Goal: Transaction & Acquisition: Purchase product/service

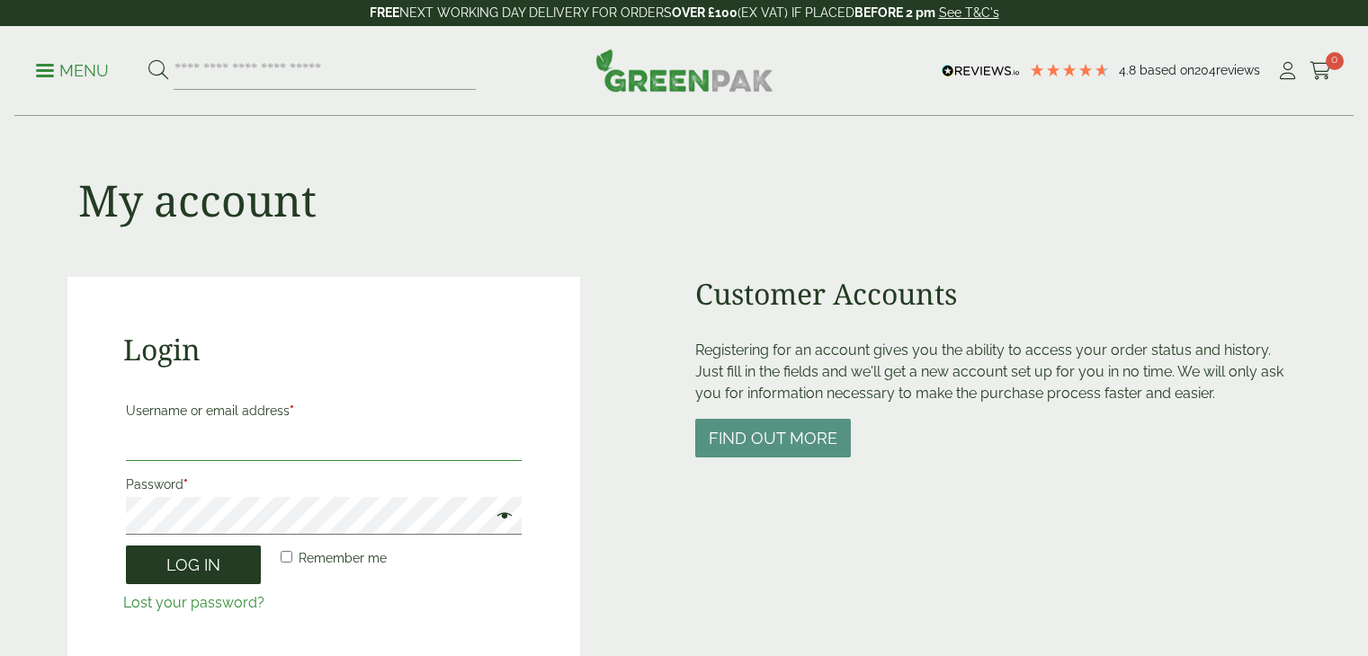
type input "**********"
click at [191, 575] on button "Log in" at bounding box center [193, 565] width 135 height 39
click at [185, 577] on button "Log in" at bounding box center [193, 565] width 135 height 39
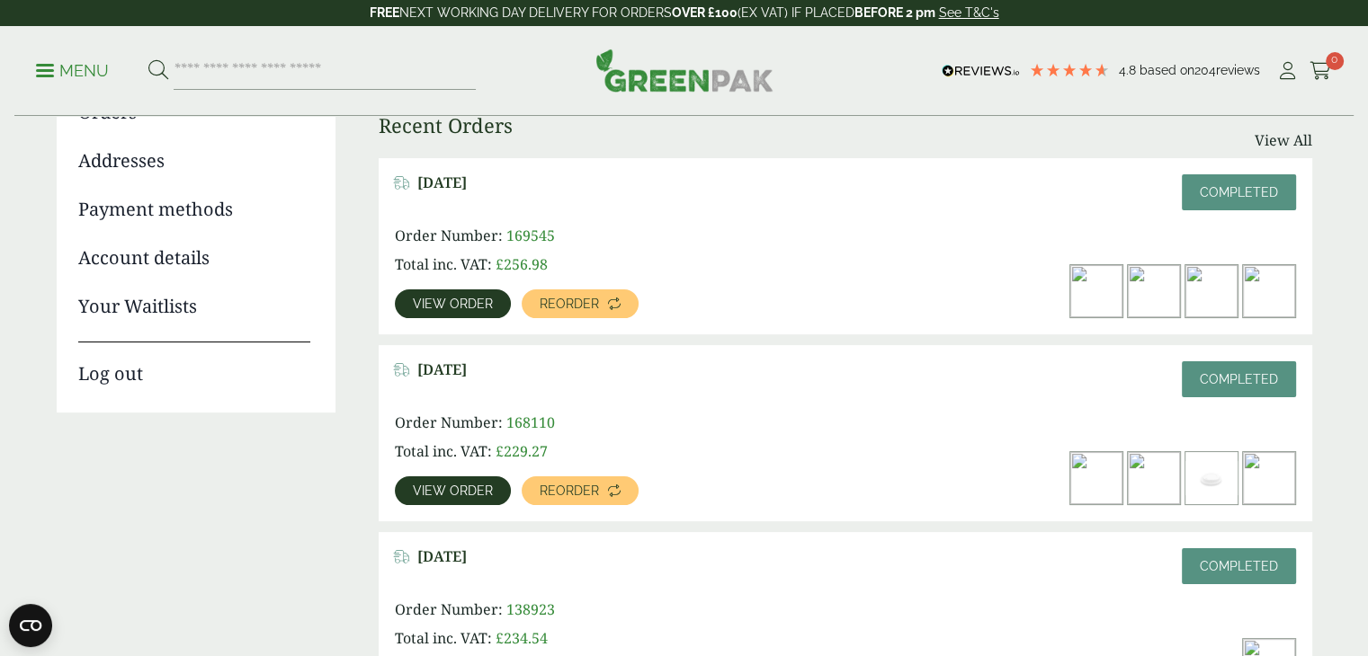
scroll to position [242, 0]
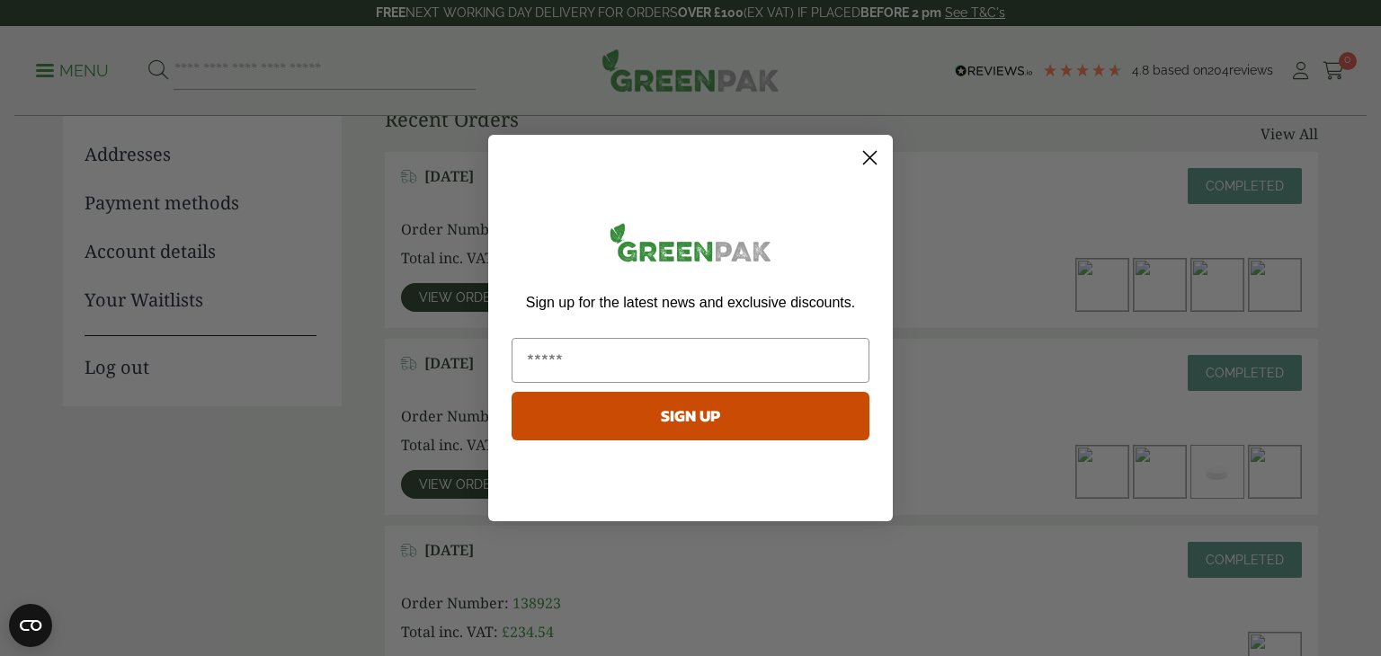
click at [860, 159] on circle "Close dialog" at bounding box center [870, 158] width 30 height 30
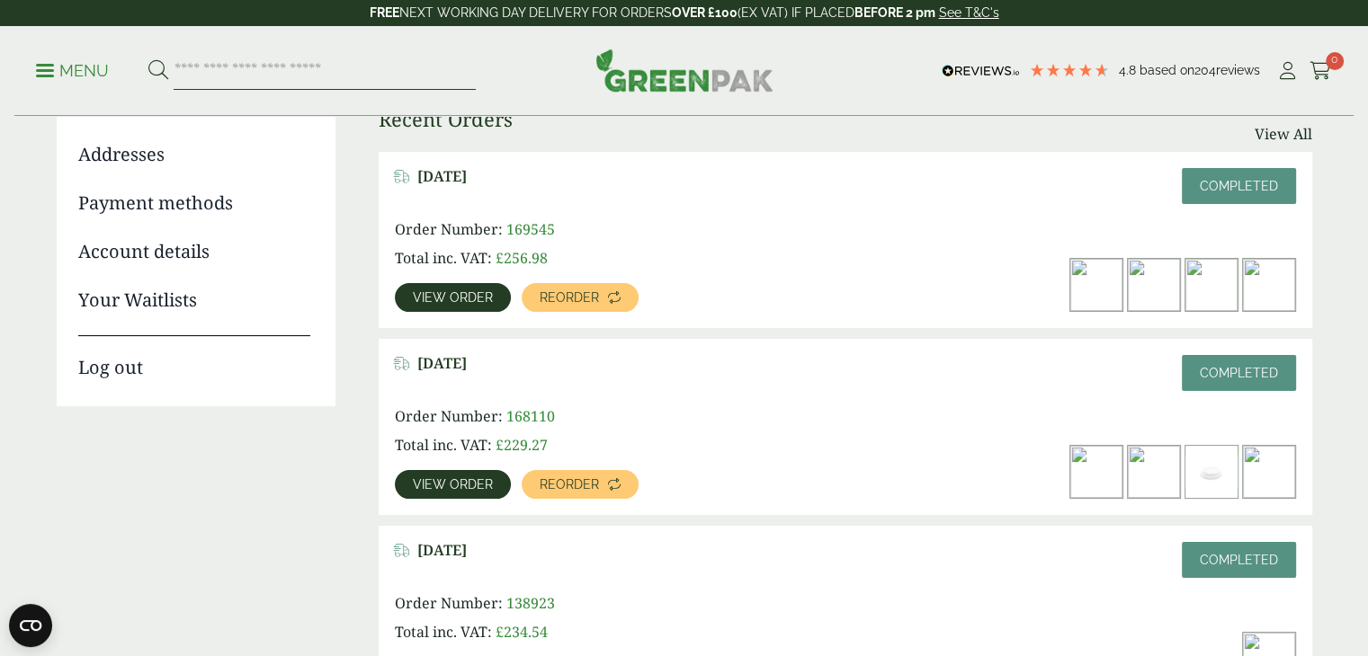
click at [245, 68] on input "search" at bounding box center [325, 71] width 302 height 38
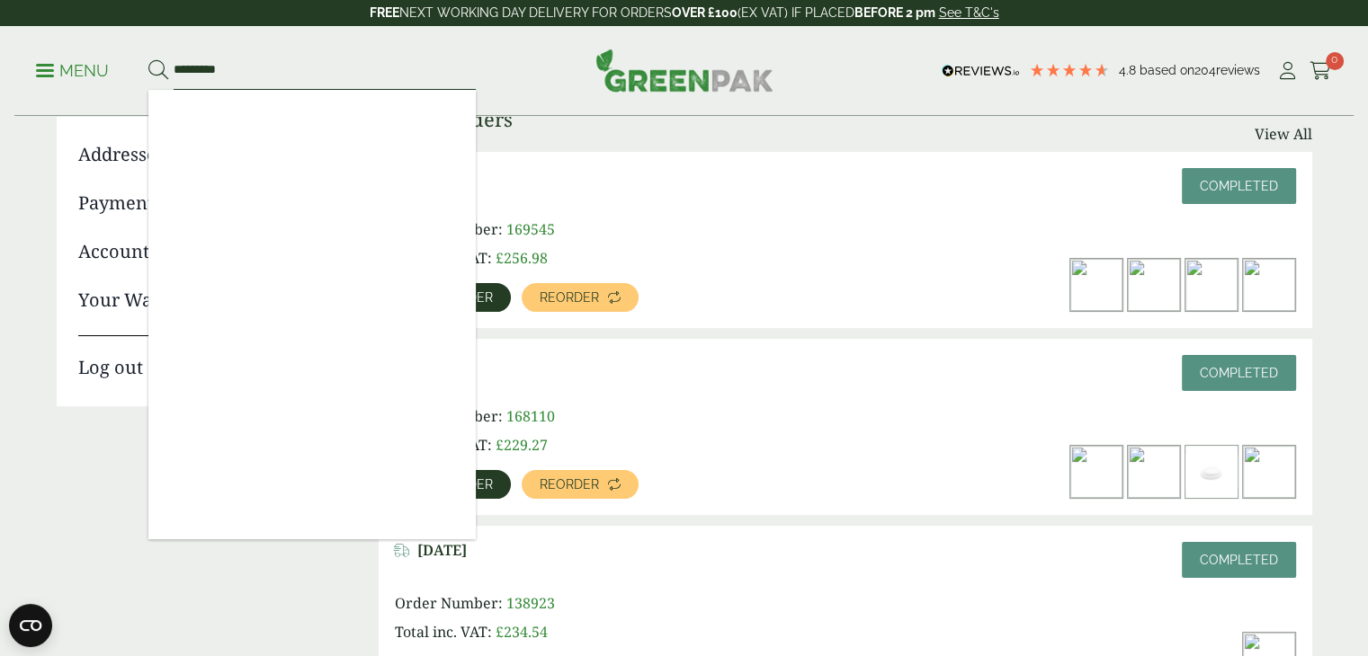
click at [270, 67] on input "*********" at bounding box center [325, 71] width 302 height 38
drag, startPoint x: 262, startPoint y: 65, endPoint x: 49, endPoint y: 116, distance: 218.3
click at [49, 116] on div "4.8 Based on 204 reviews FREE NEXT WORKING DAY DELIVERY - See T&C's FREE NEXT W…" at bounding box center [684, 665] width 1368 height 1815
click at [58, 129] on ul "Dashboard Orders Addresses Payment methods Account details Your Waitlists Log o…" at bounding box center [196, 213] width 279 height 388
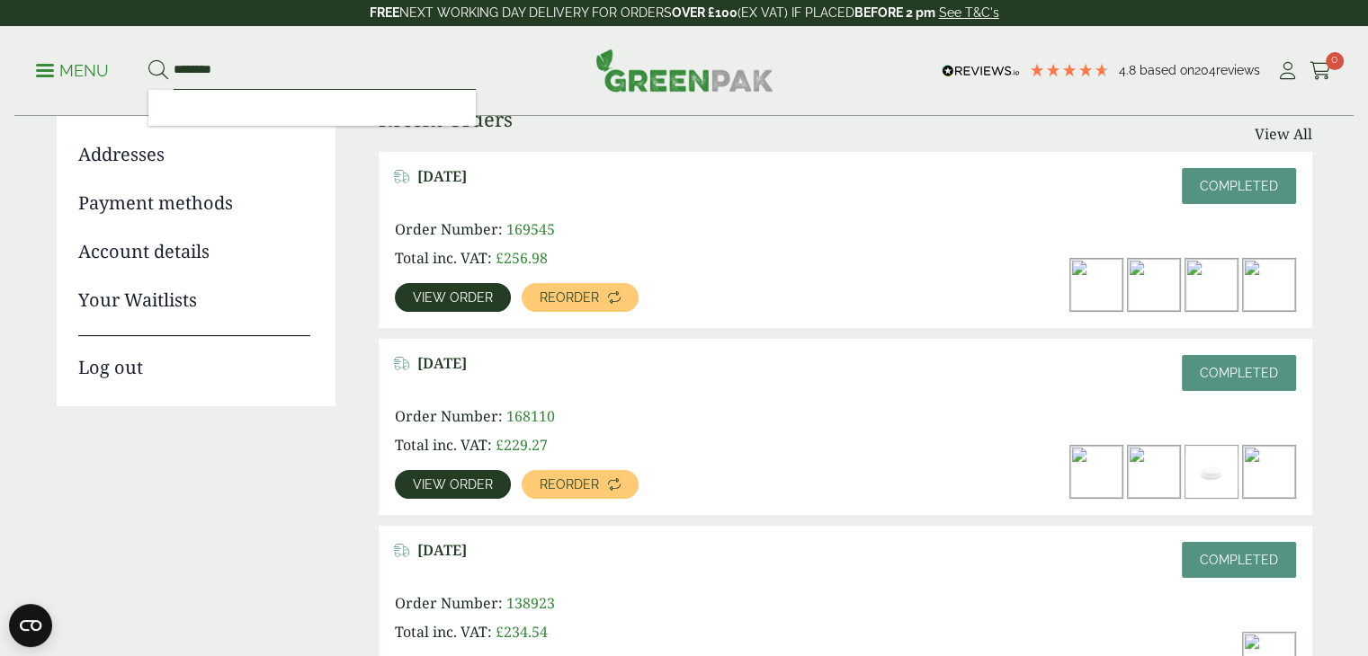
click at [197, 62] on input "********" at bounding box center [325, 71] width 302 height 38
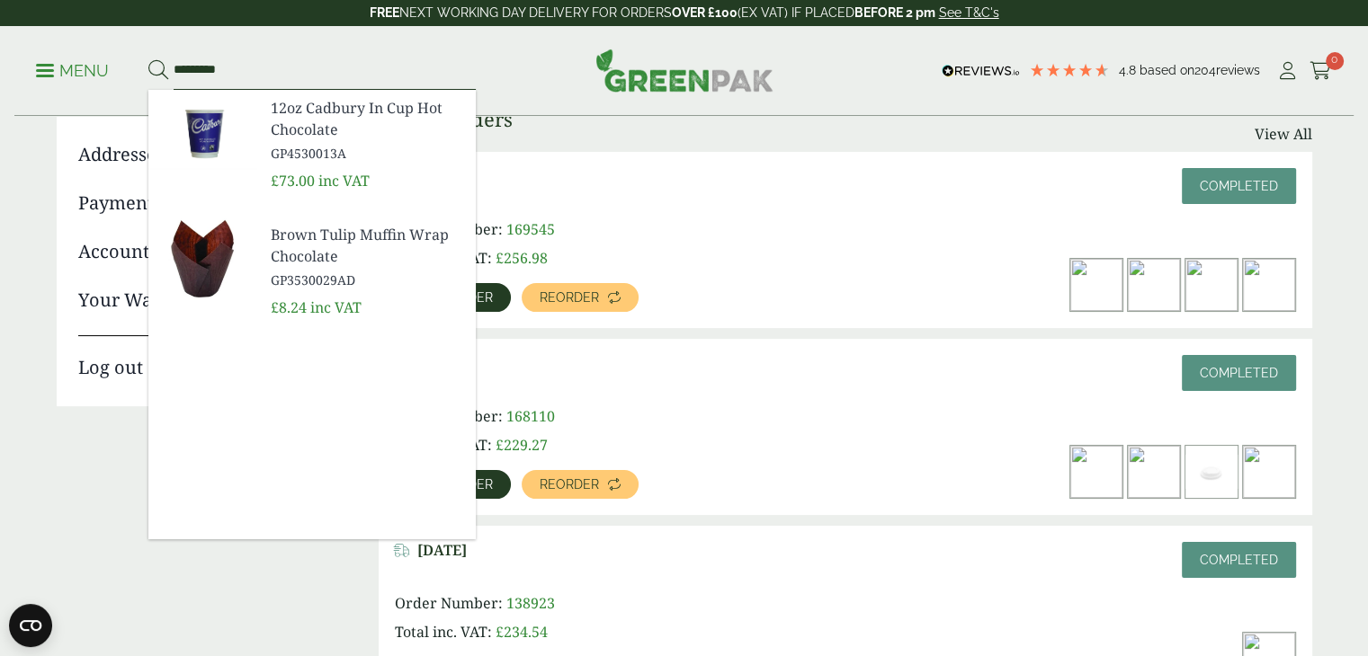
type input "*********"
click at [316, 131] on span "12oz Cadbury In Cup Hot Chocolate" at bounding box center [366, 118] width 191 height 43
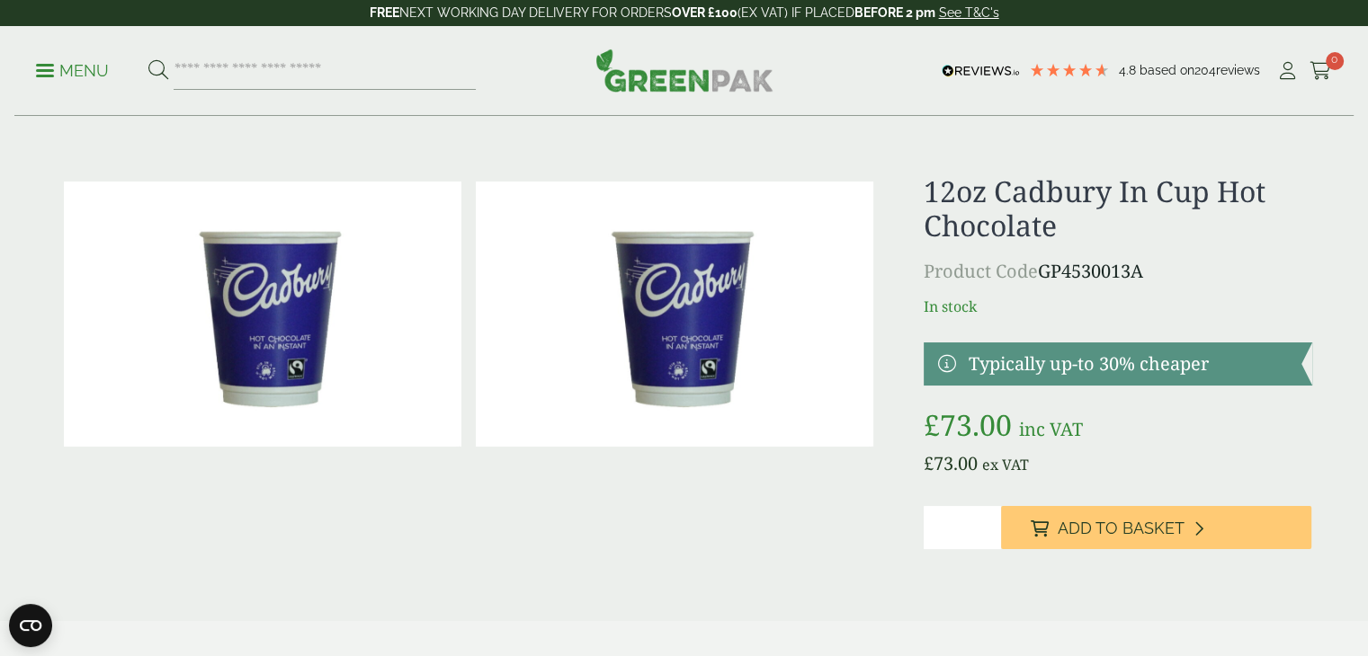
click at [746, 306] on img at bounding box center [674, 314] width 397 height 265
click at [987, 521] on input "*" at bounding box center [961, 527] width 77 height 43
type input "*"
click at [987, 521] on input "*" at bounding box center [961, 527] width 77 height 43
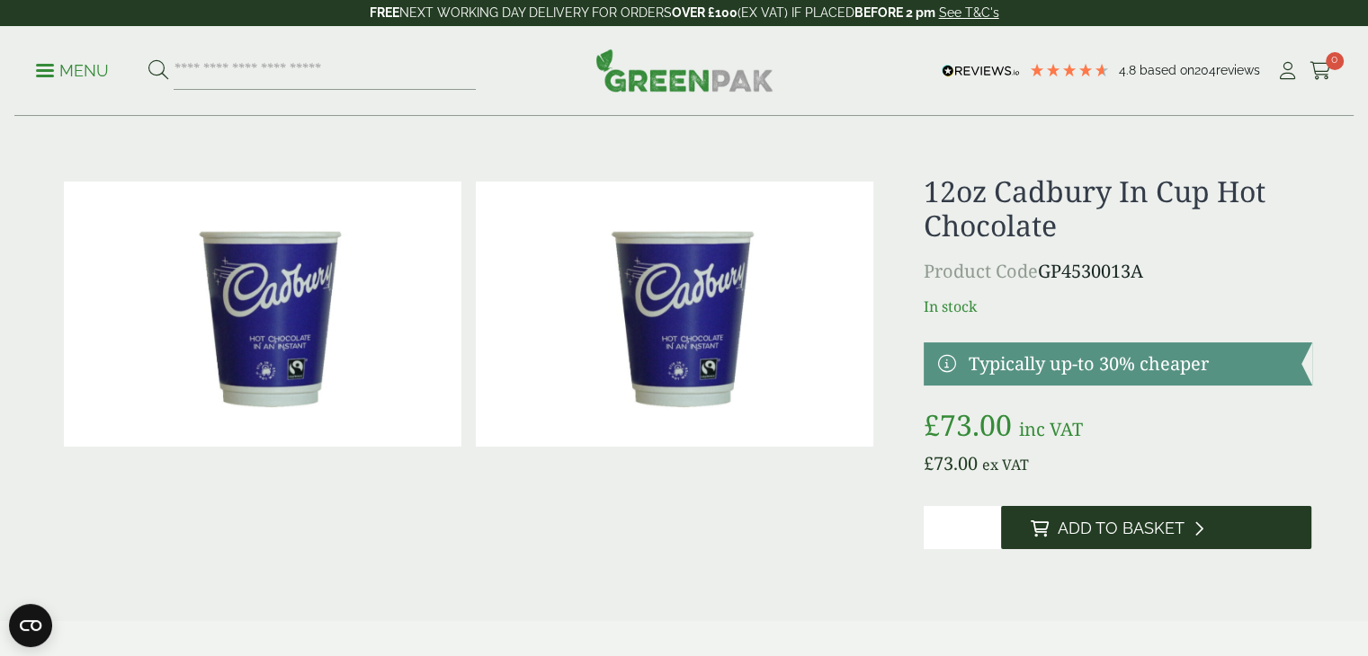
drag, startPoint x: 1090, startPoint y: 533, endPoint x: 1050, endPoint y: 538, distance: 39.8
click at [1050, 538] on button "Add to Basket" at bounding box center [1156, 527] width 310 height 43
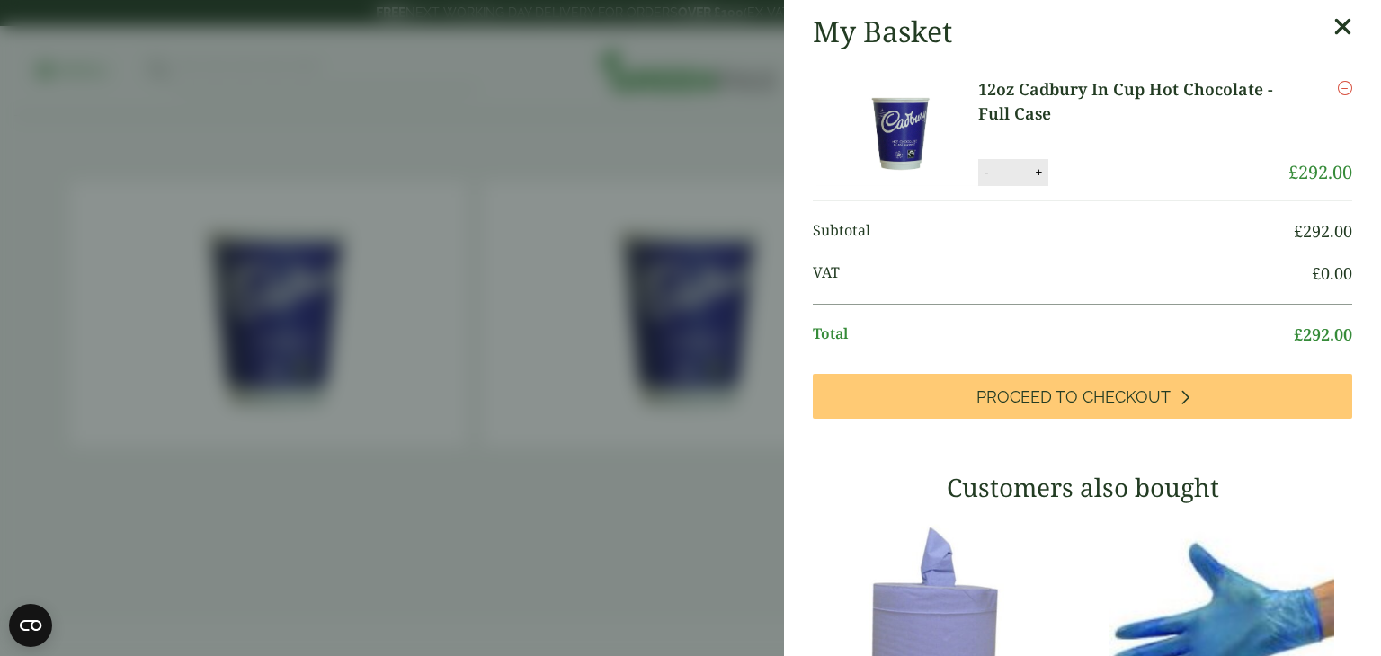
click at [1338, 87] on icon "Remove this item" at bounding box center [1345, 88] width 14 height 14
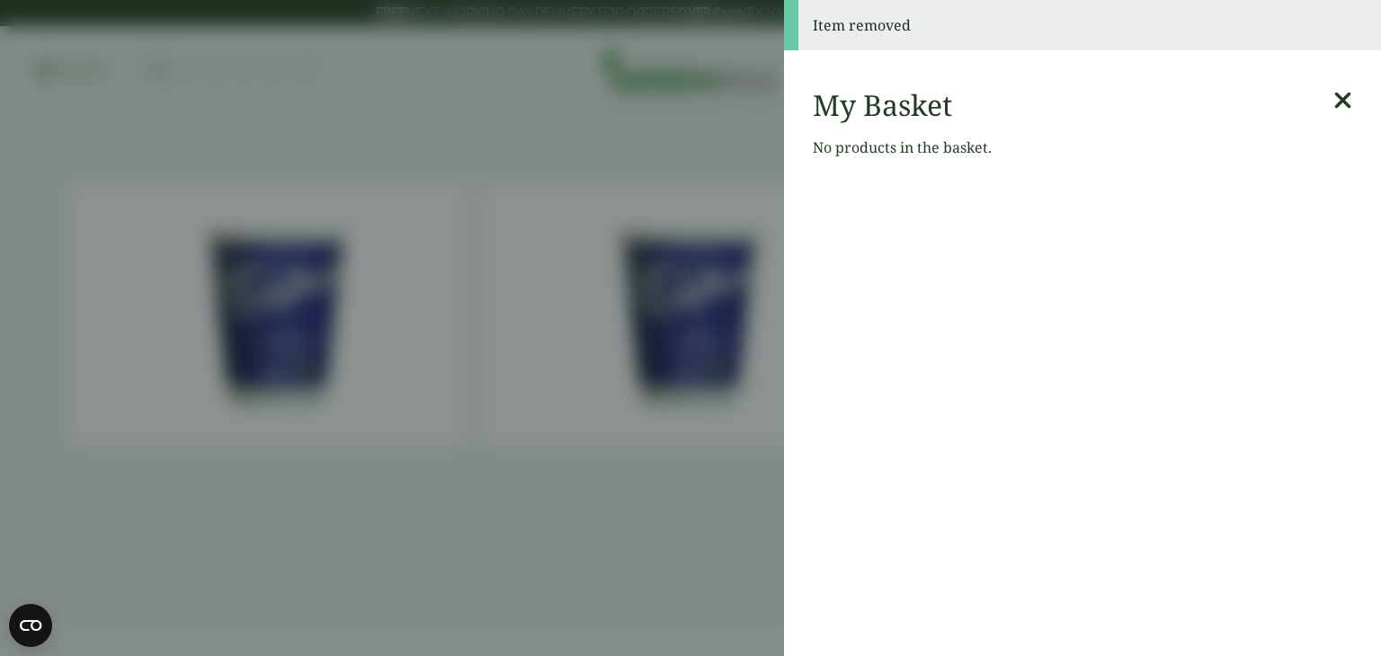
click at [1333, 107] on icon at bounding box center [1342, 100] width 19 height 25
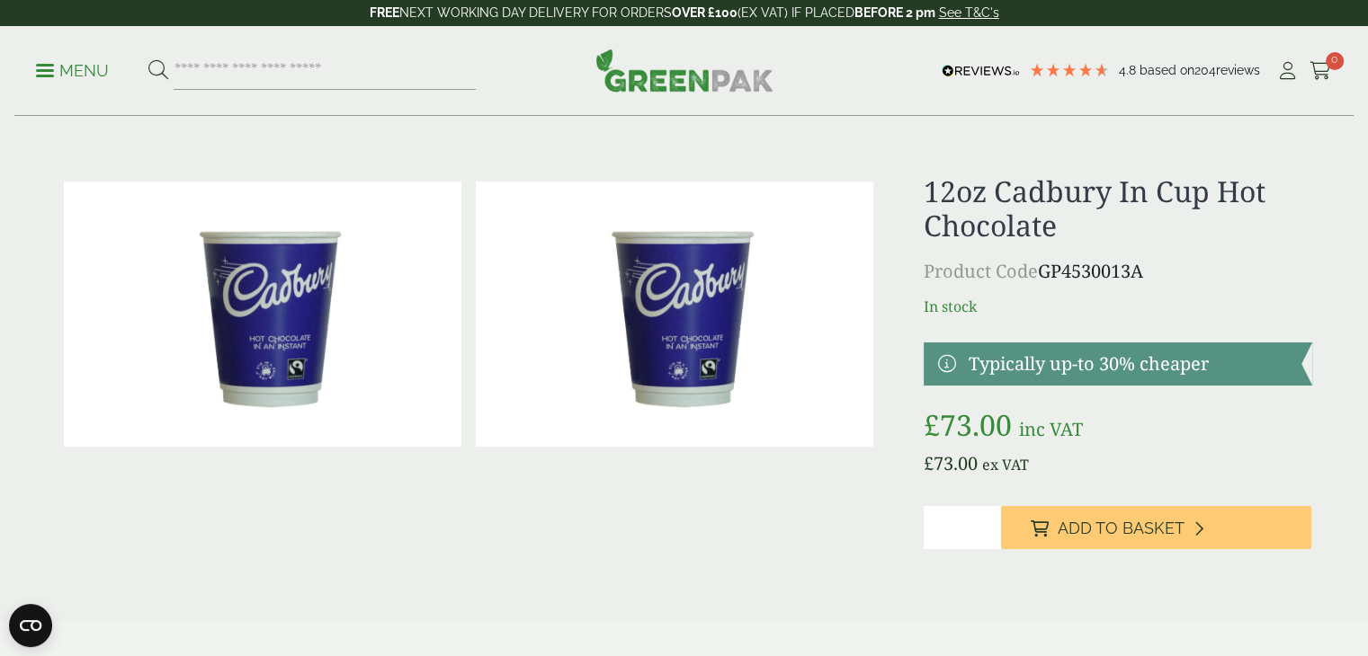
click at [947, 362] on link at bounding box center [1117, 364] width 388 height 43
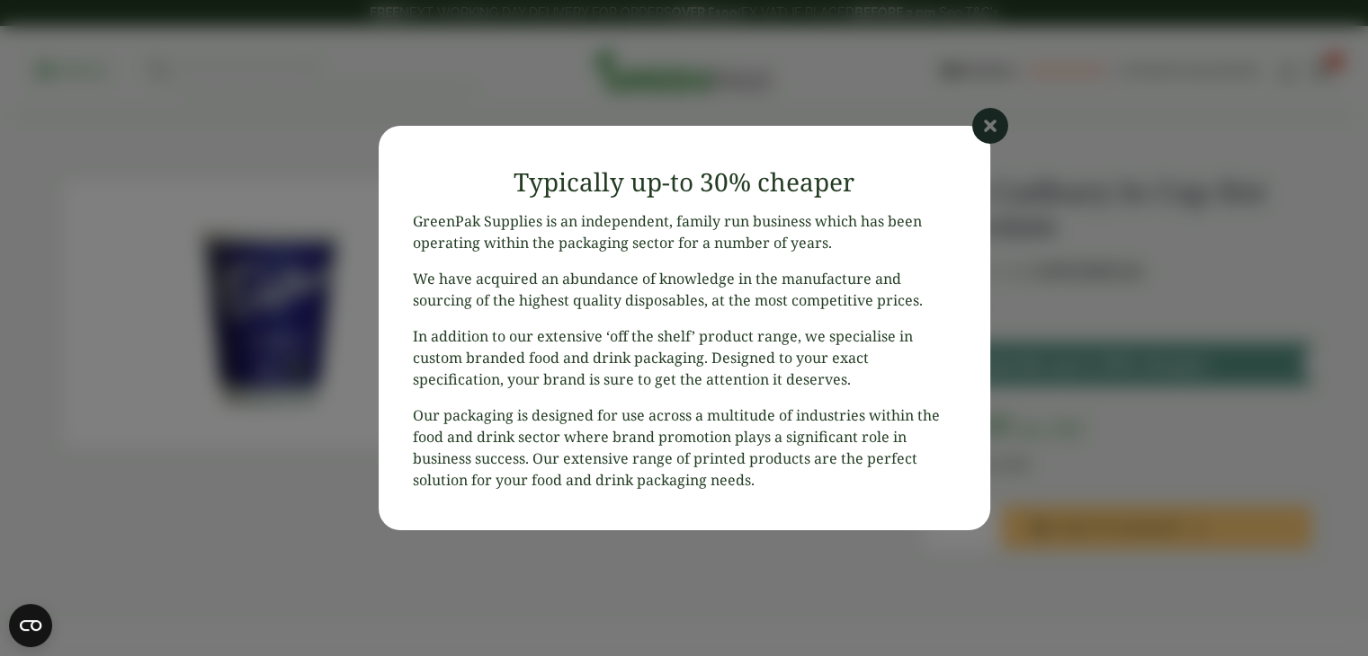
click at [989, 120] on icon at bounding box center [990, 126] width 36 height 36
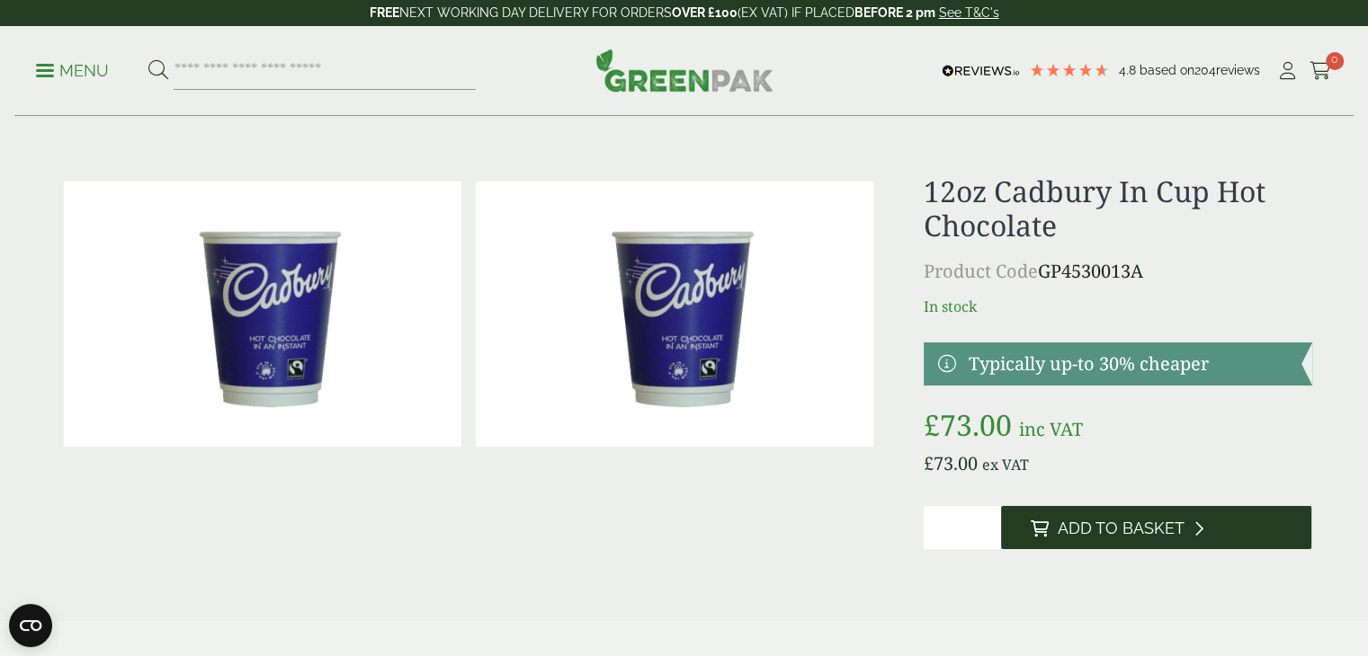
click at [1073, 530] on span "Add to Basket" at bounding box center [1119, 529] width 127 height 20
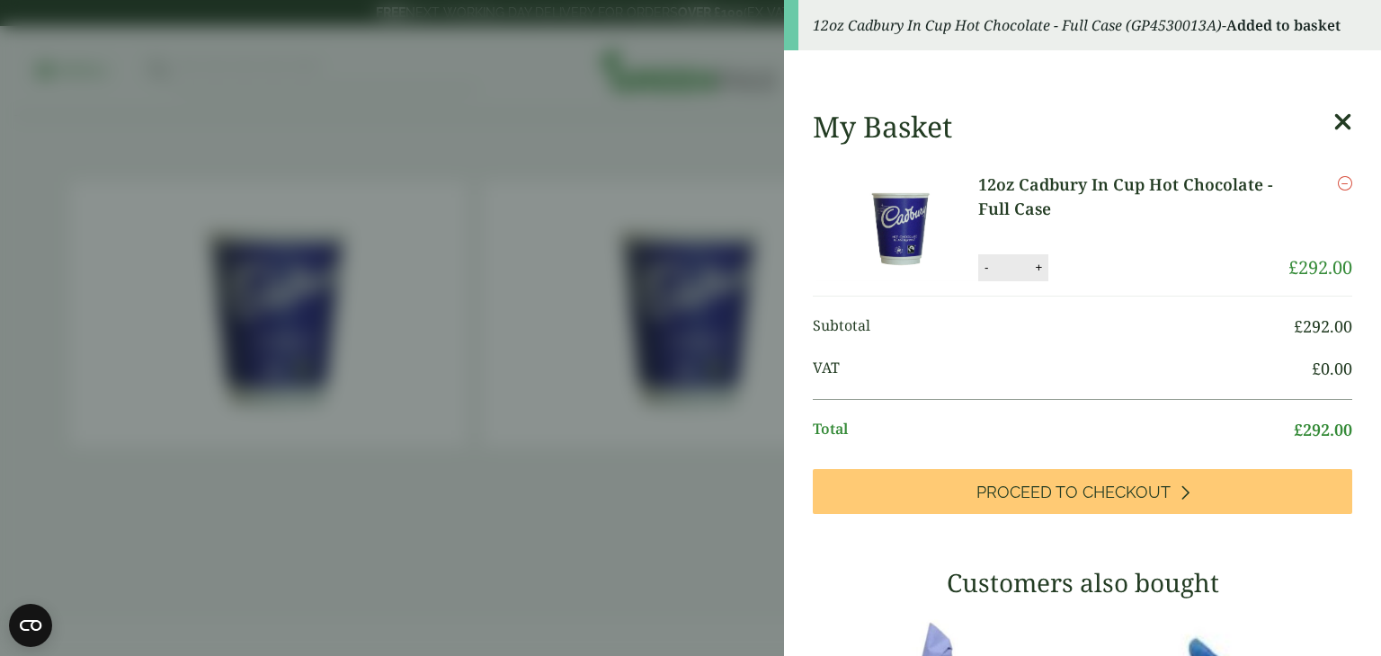
click at [684, 483] on aside "12oz Cadbury In Cup Hot Chocolate - Full Case (GP4530013A) - Added to basket My…" at bounding box center [690, 328] width 1381 height 656
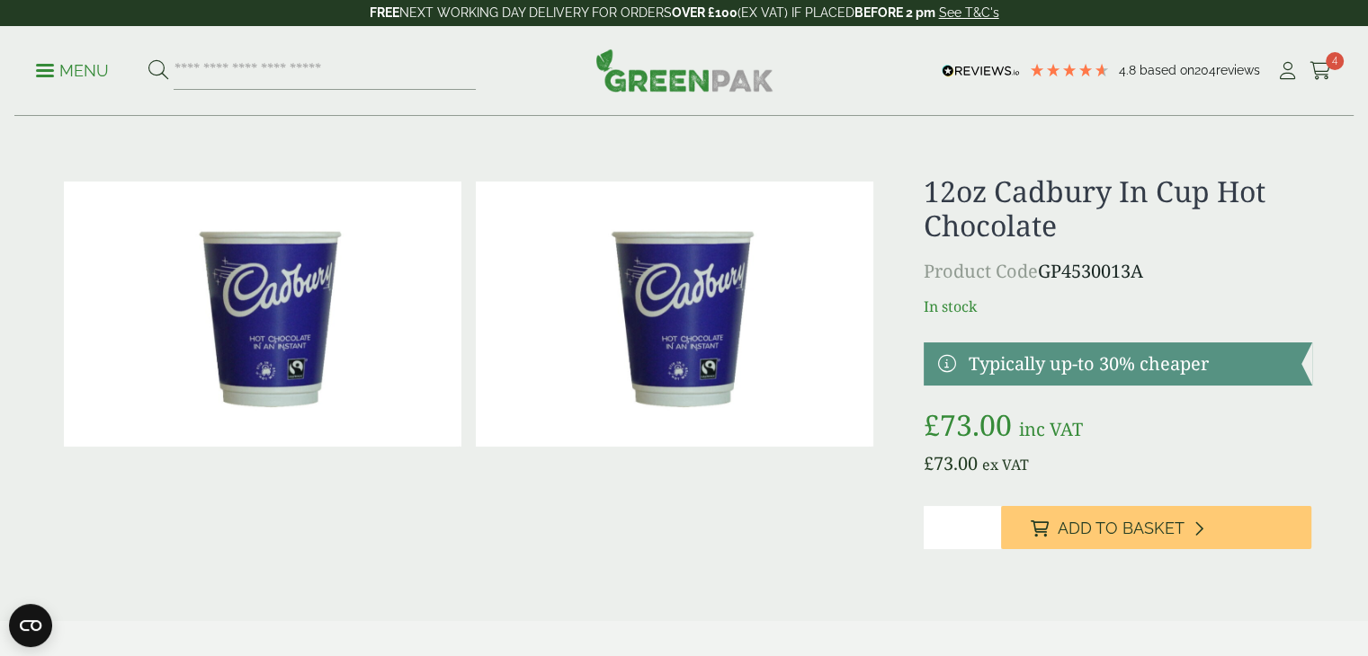
click at [219, 75] on input "search" at bounding box center [325, 71] width 302 height 38
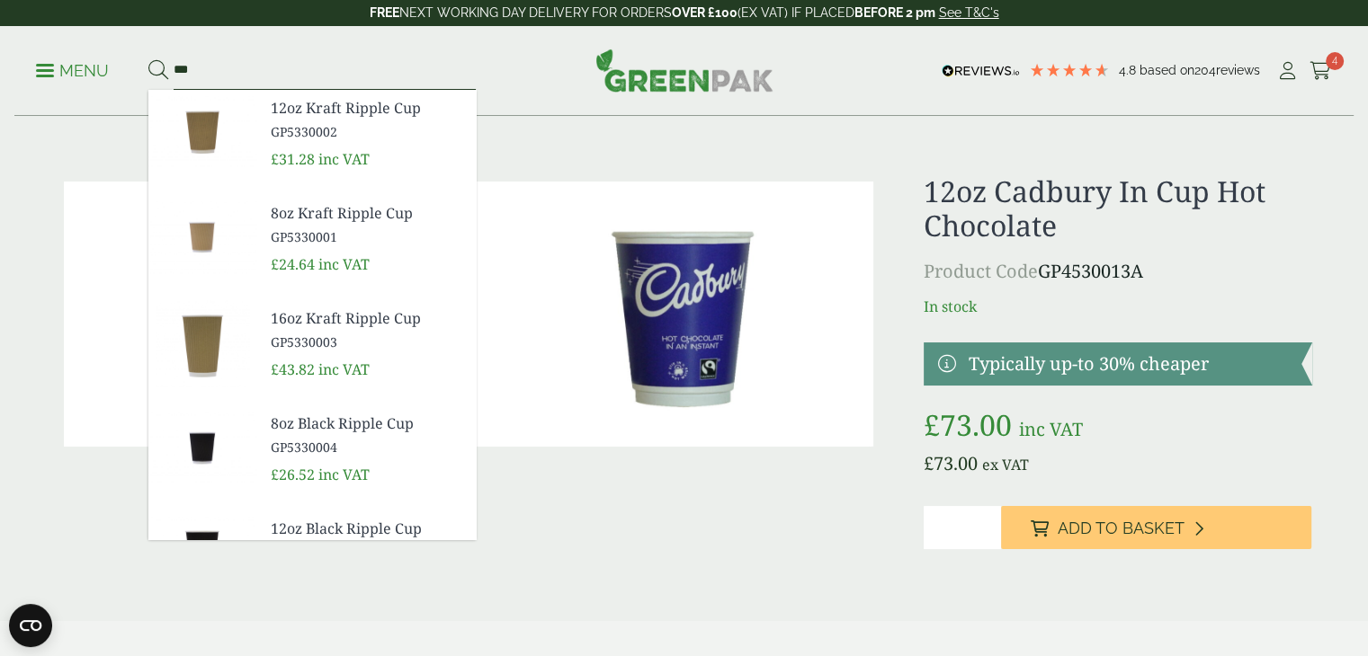
type input "***"
click at [61, 66] on p "Menu" at bounding box center [72, 71] width 73 height 22
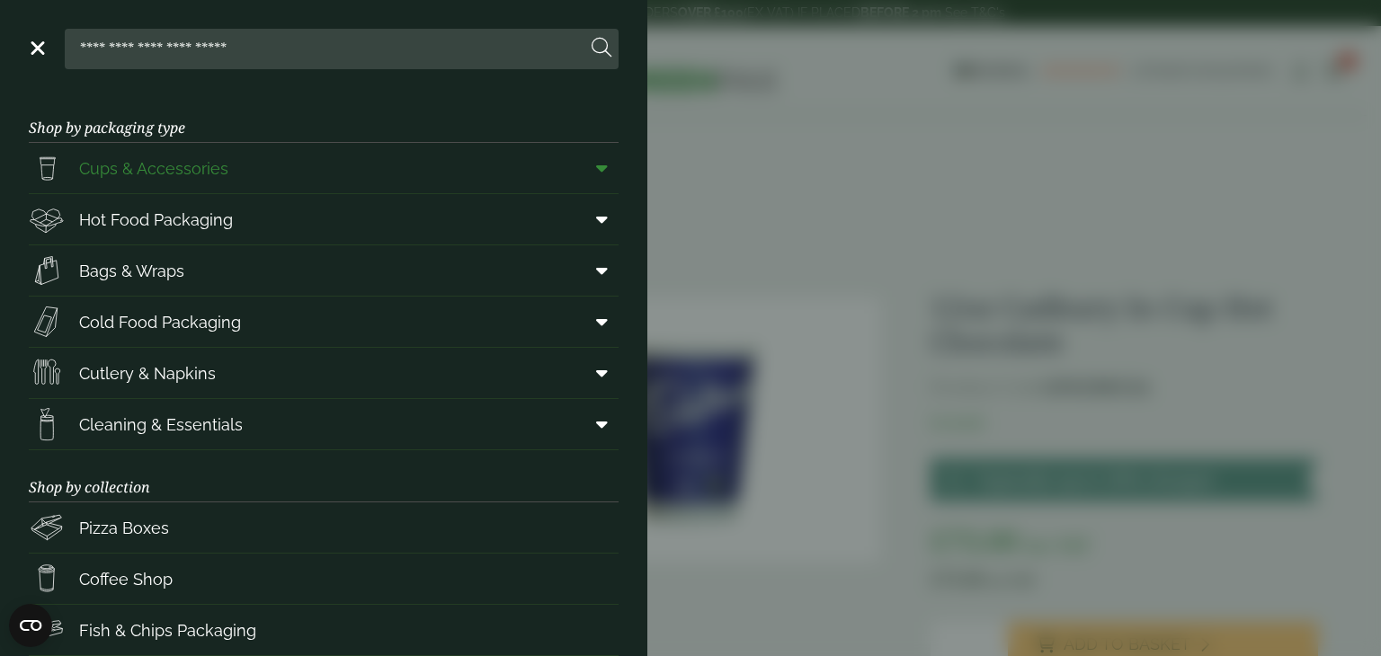
click at [237, 174] on link "Cups & Accessories" at bounding box center [324, 168] width 590 height 50
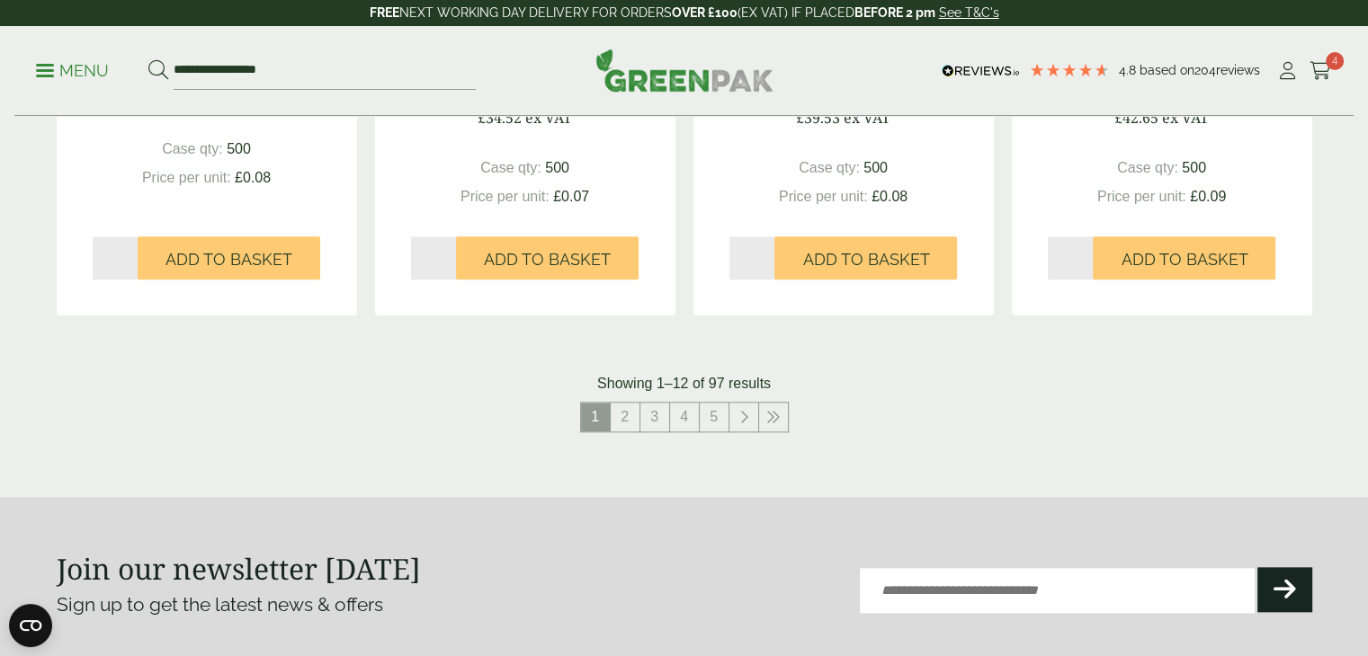
scroll to position [1839, 0]
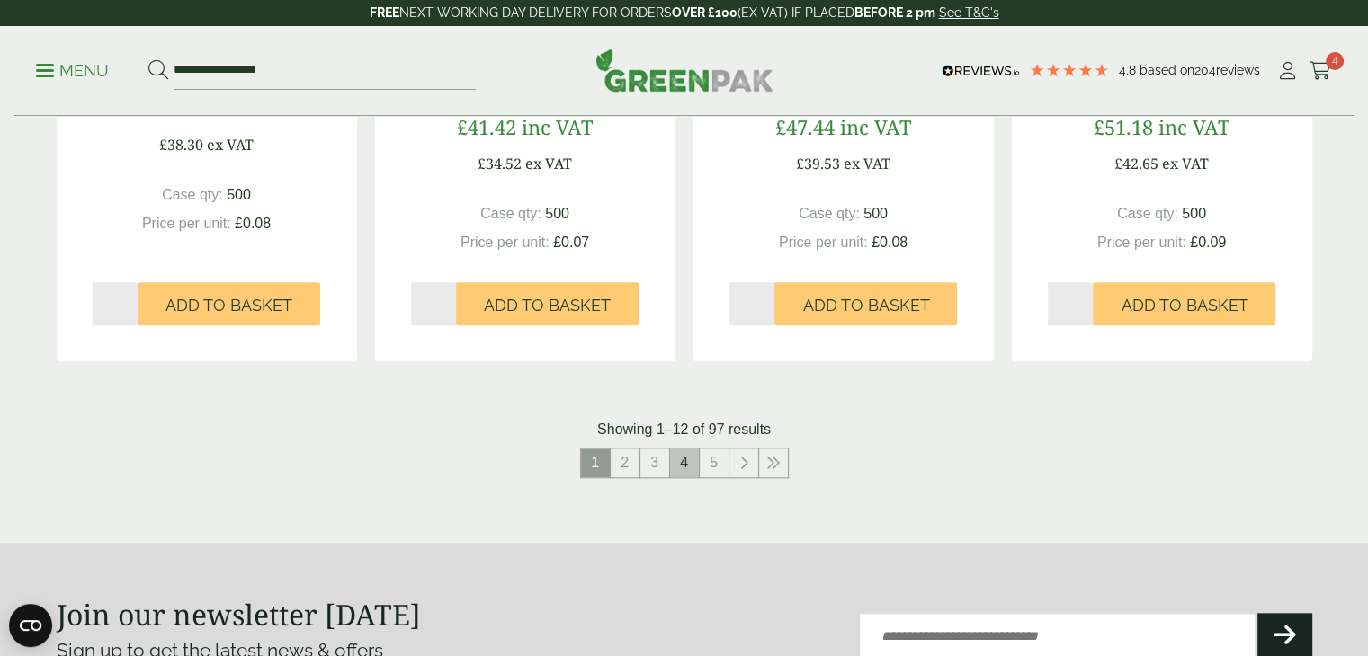
click at [691, 459] on link "4" at bounding box center [684, 463] width 29 height 29
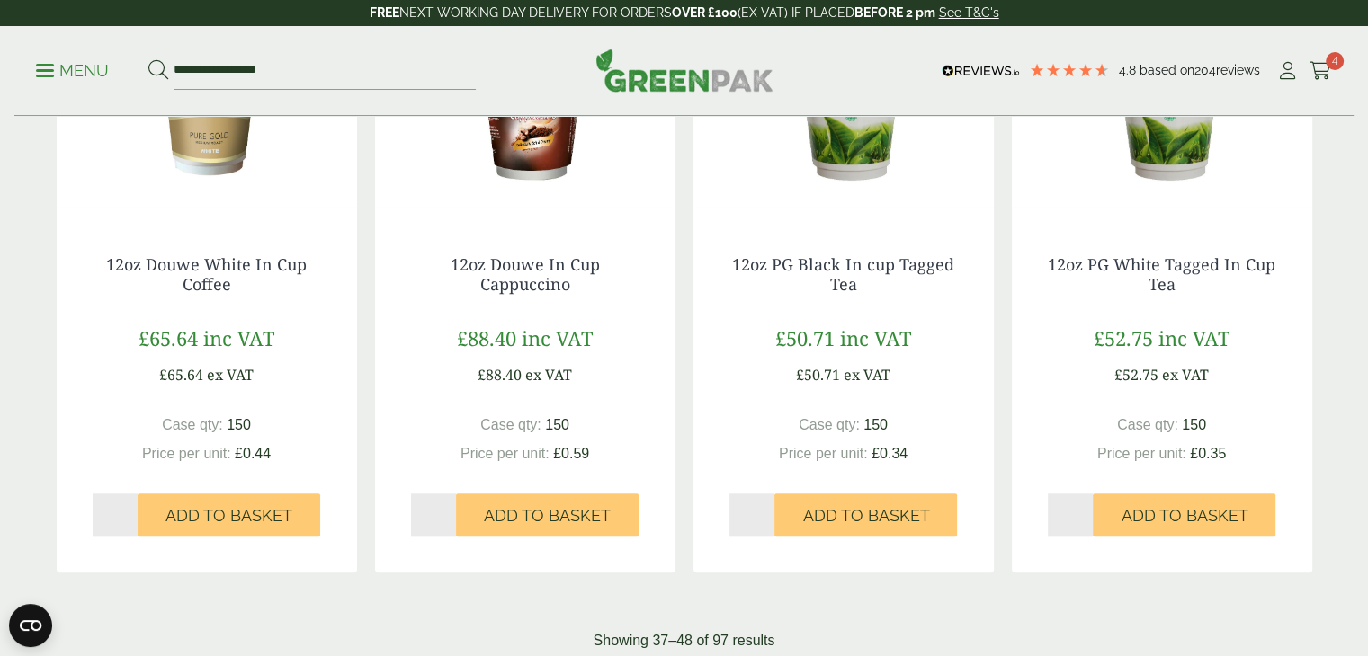
scroll to position [1663, 0]
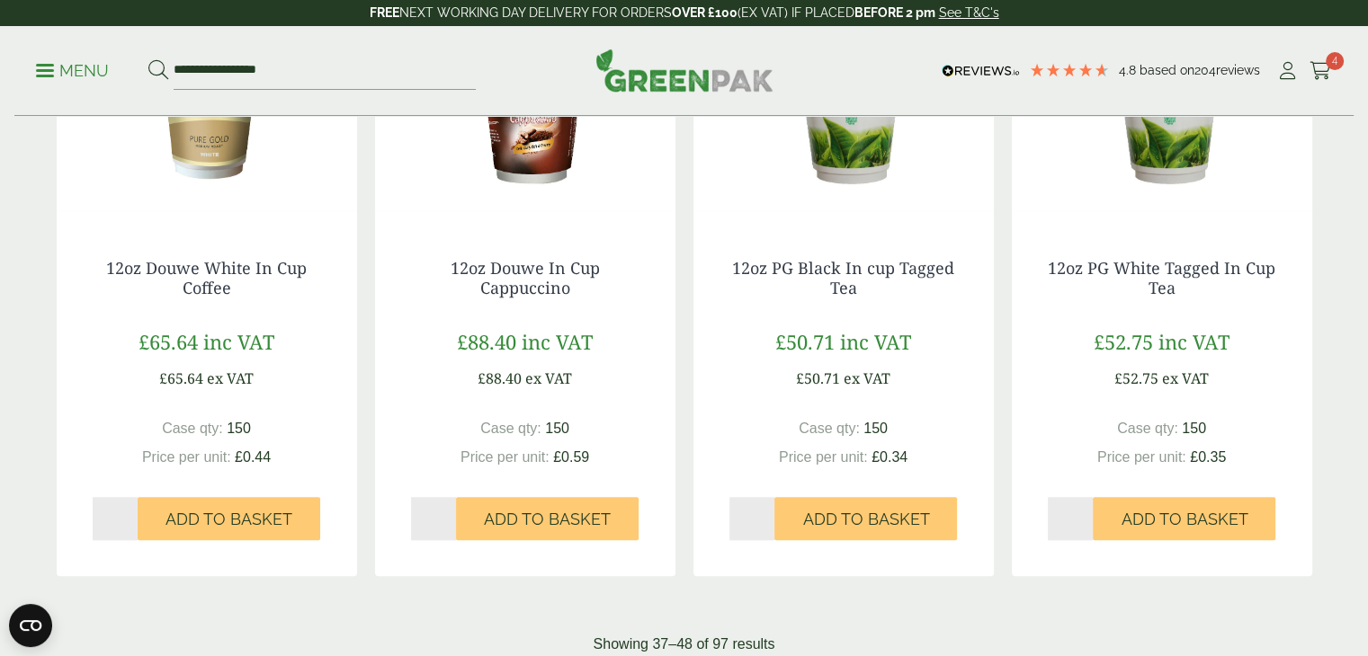
click at [130, 512] on input "*" at bounding box center [116, 518] width 46 height 43
type input "*"
click at [130, 512] on input "*" at bounding box center [116, 518] width 46 height 43
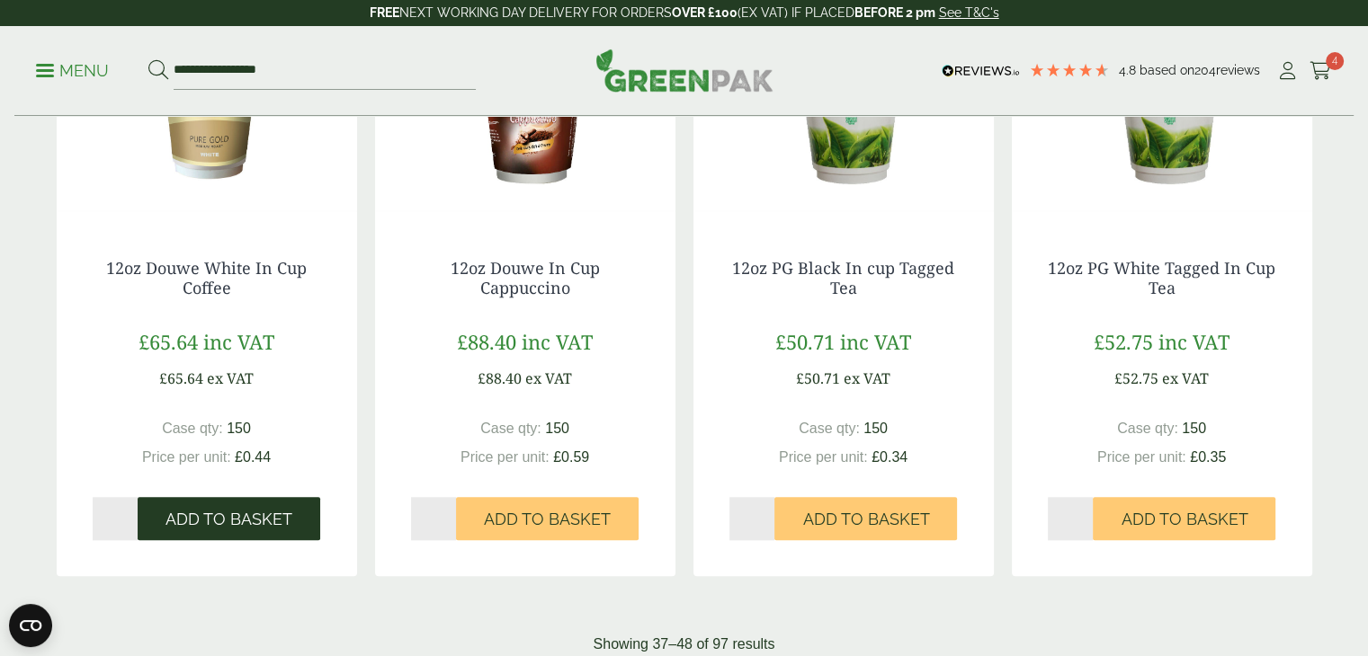
click at [215, 523] on span "Add to Basket" at bounding box center [228, 520] width 127 height 20
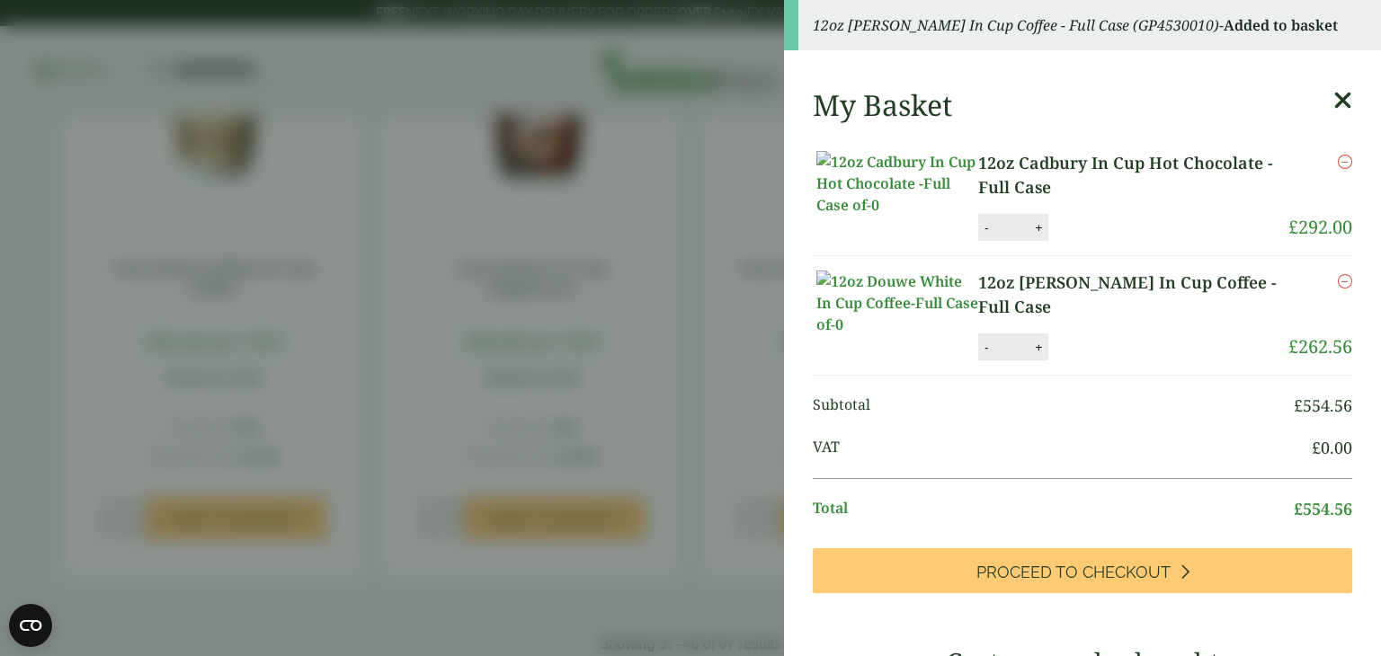
click at [1333, 101] on icon at bounding box center [1342, 100] width 19 height 25
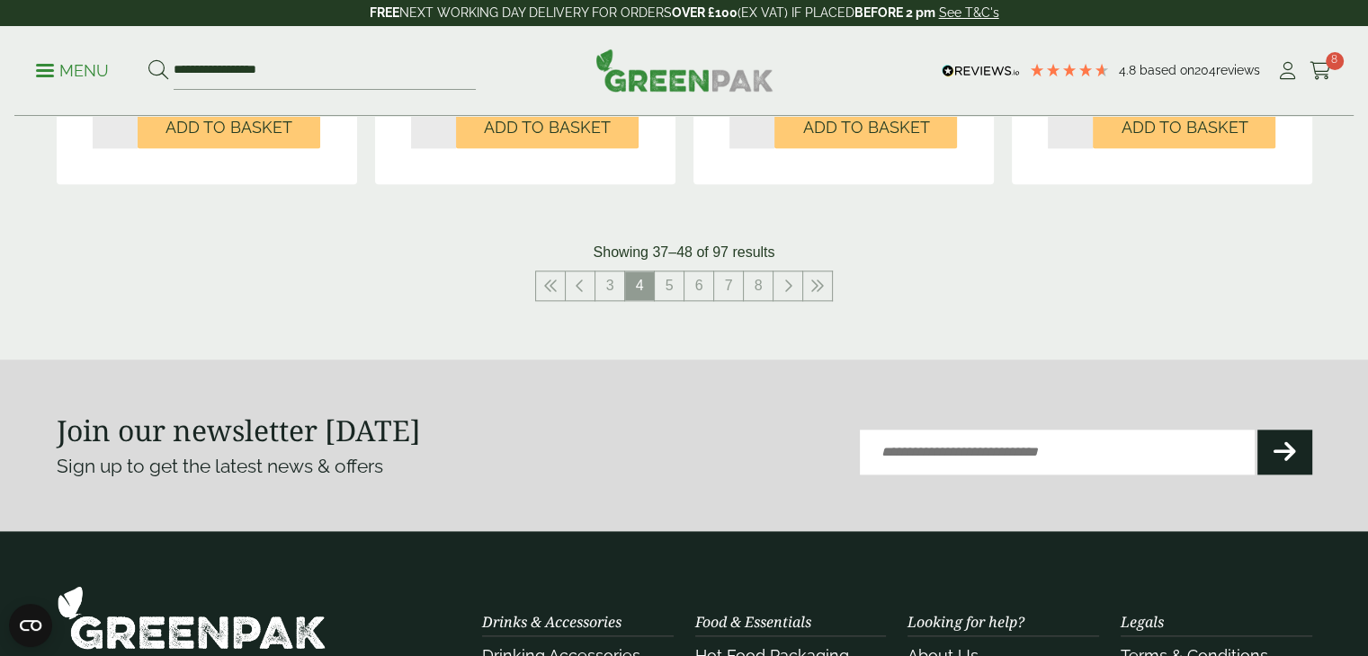
scroll to position [2059, 0]
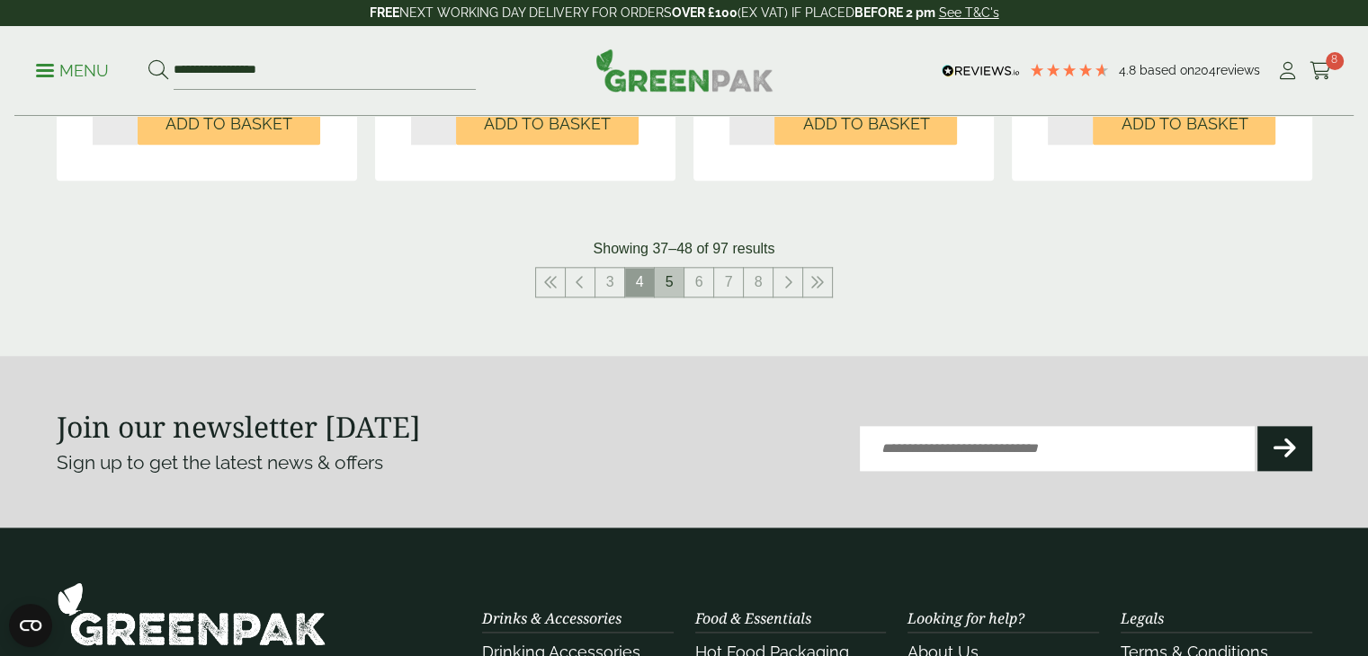
click at [680, 290] on link "5" at bounding box center [669, 282] width 29 height 29
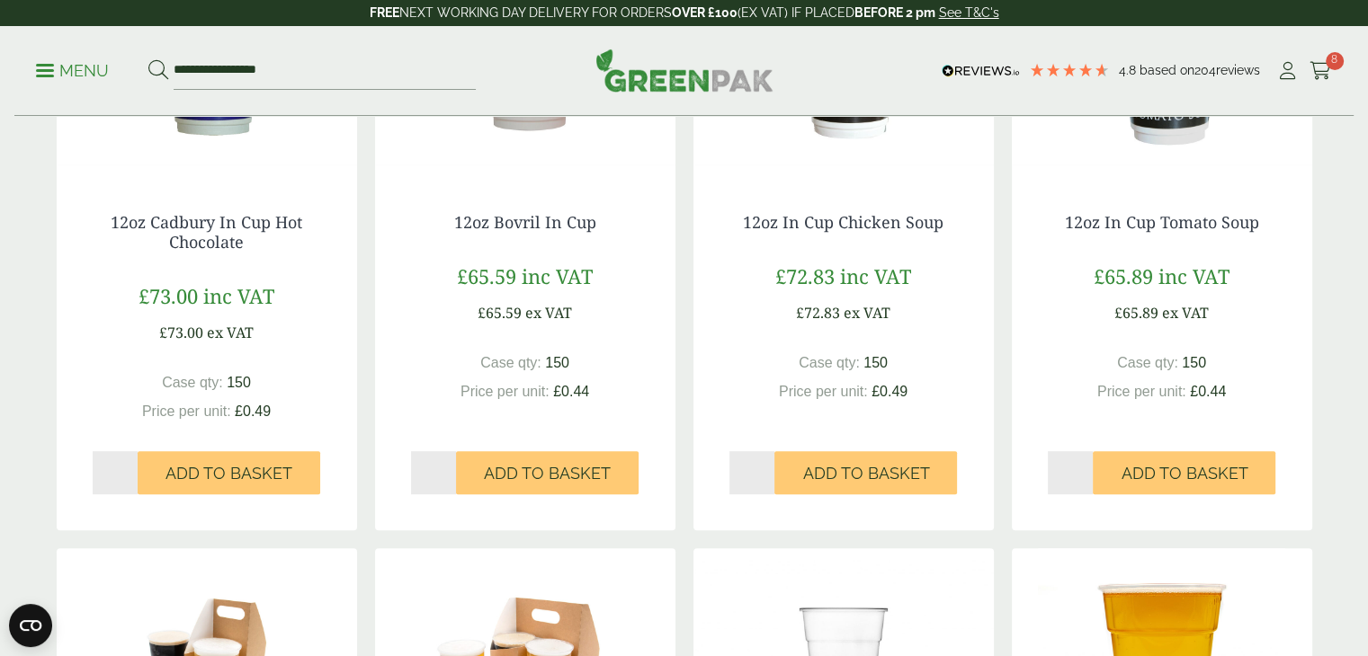
scroll to position [521, 0]
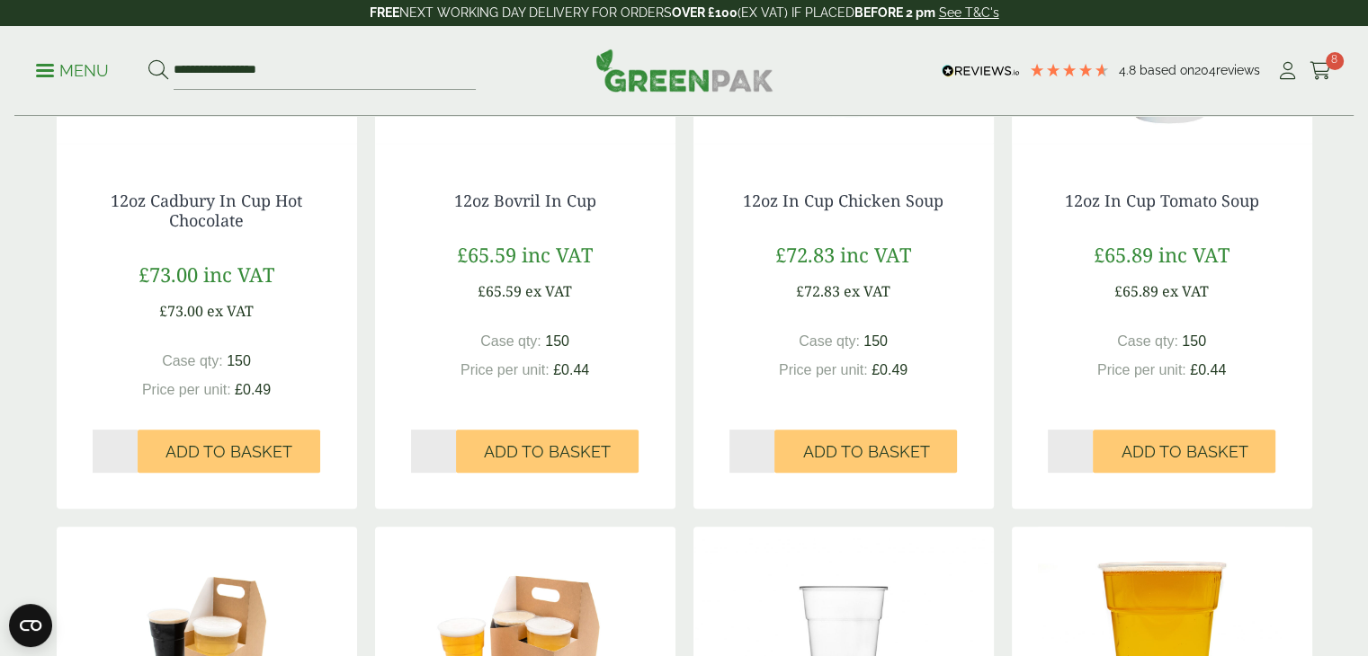
click at [450, 443] on input "*" at bounding box center [434, 451] width 46 height 43
type input "*"
click at [450, 443] on input "*" at bounding box center [434, 451] width 46 height 43
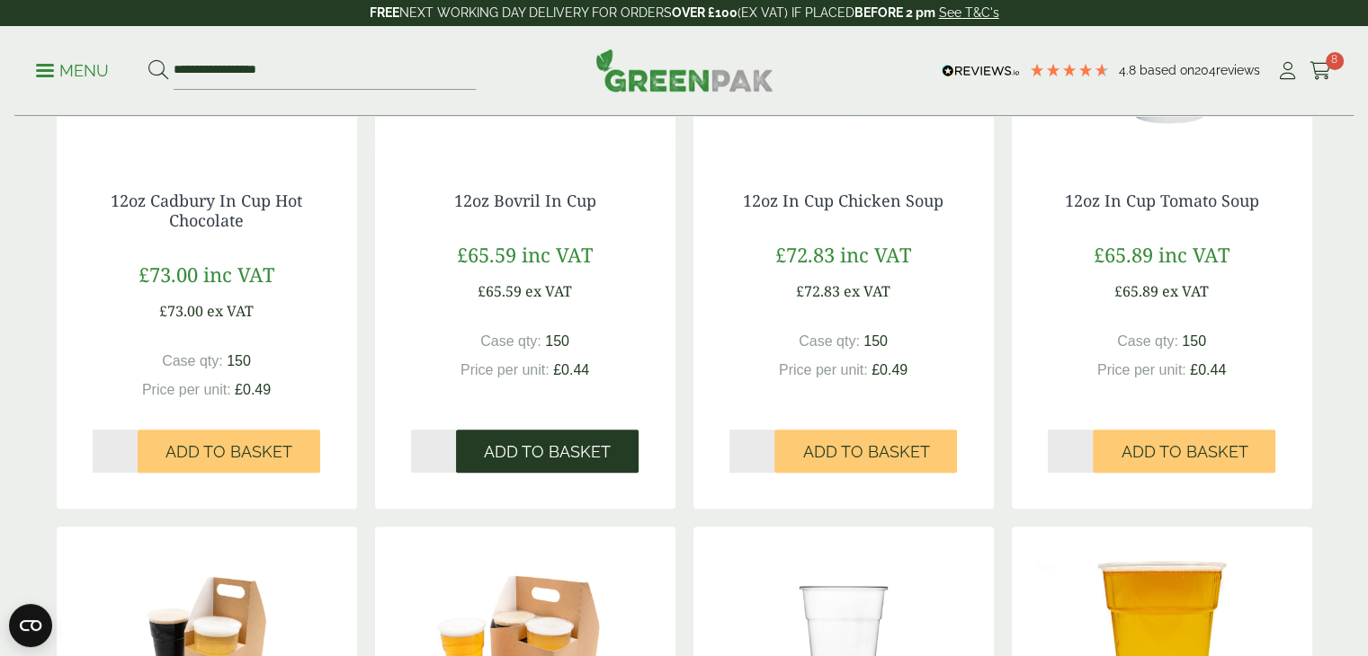
click at [521, 458] on span "Add to Basket" at bounding box center [547, 452] width 127 height 20
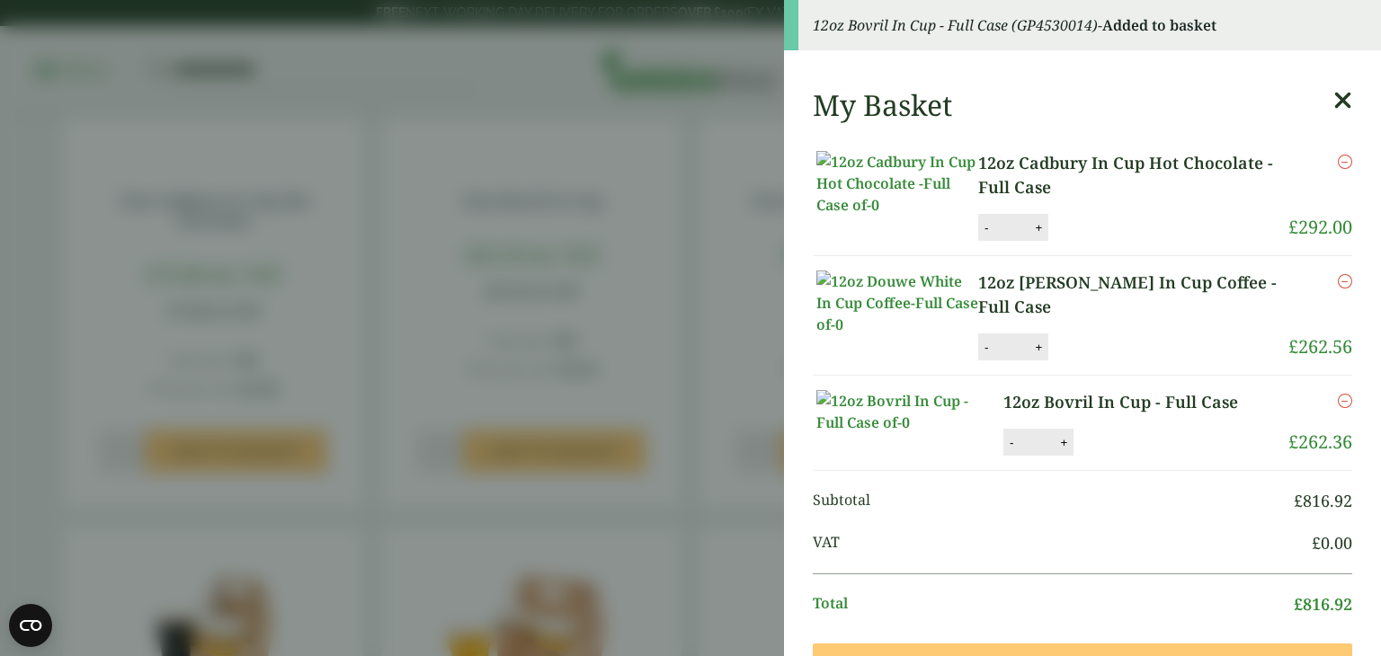
click at [1333, 106] on icon at bounding box center [1342, 100] width 19 height 25
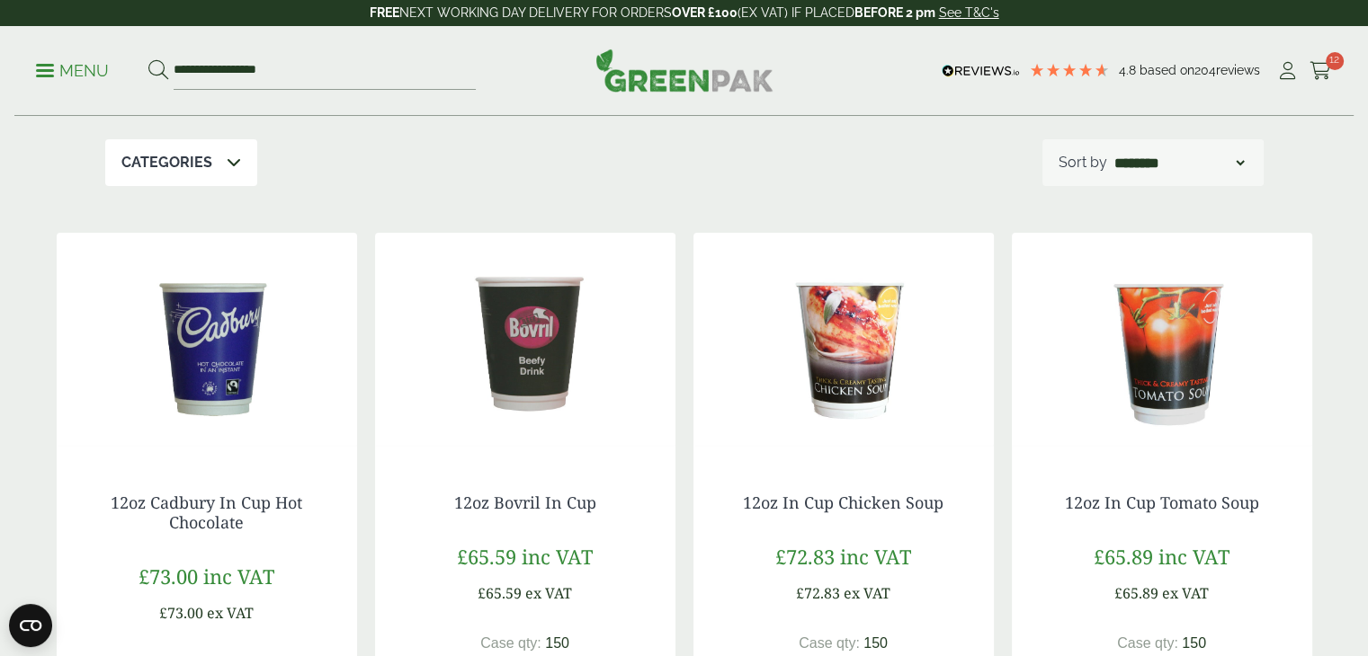
scroll to position [217, 0]
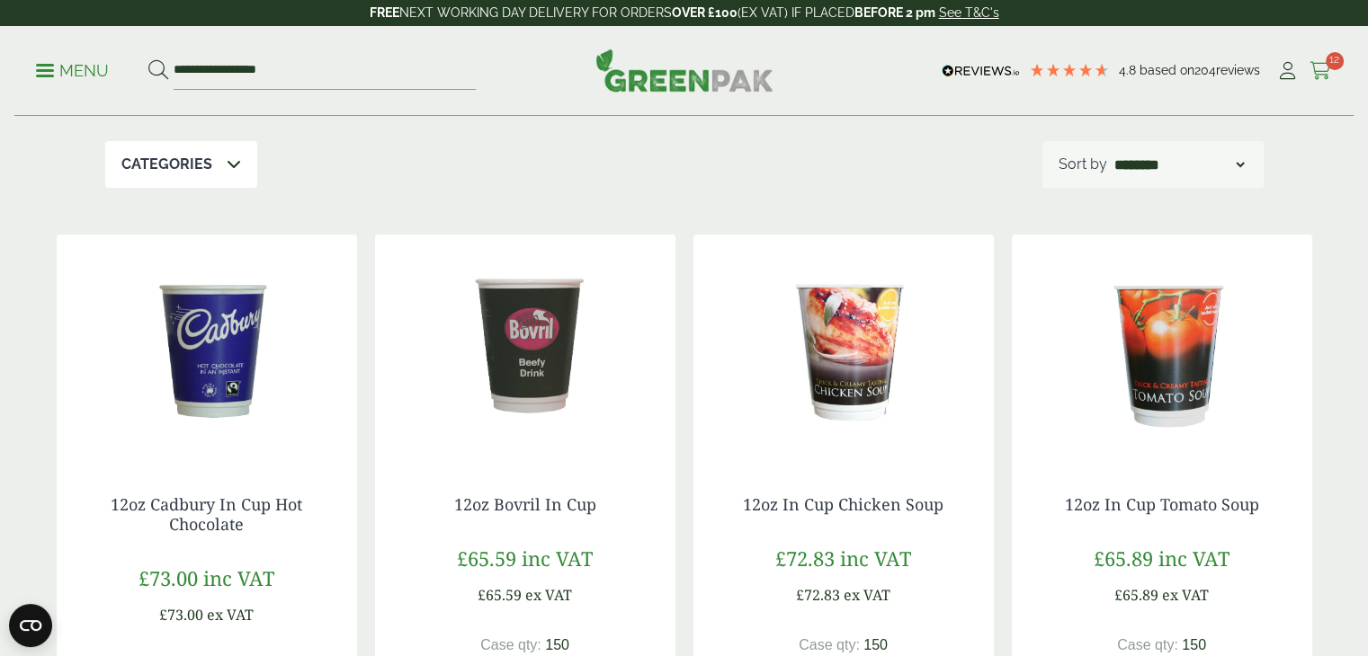
click at [1331, 61] on span "12" at bounding box center [1334, 61] width 18 height 18
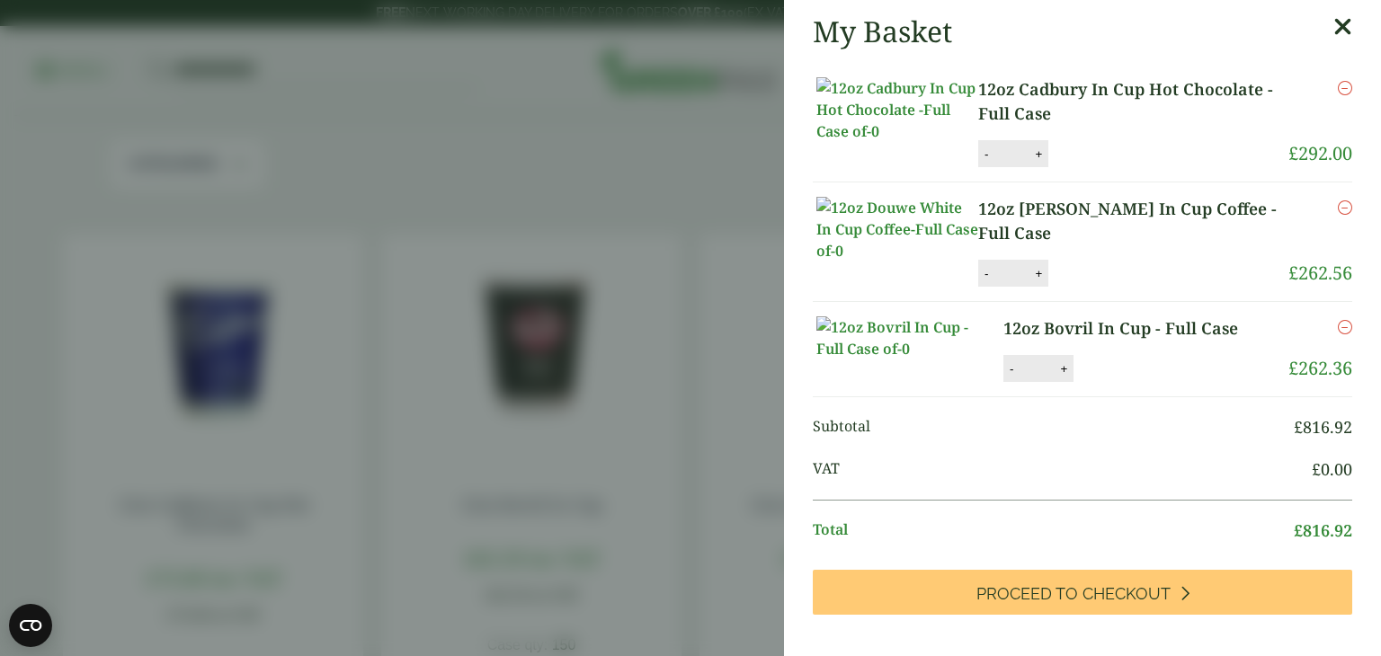
click at [1333, 31] on icon at bounding box center [1342, 26] width 19 height 25
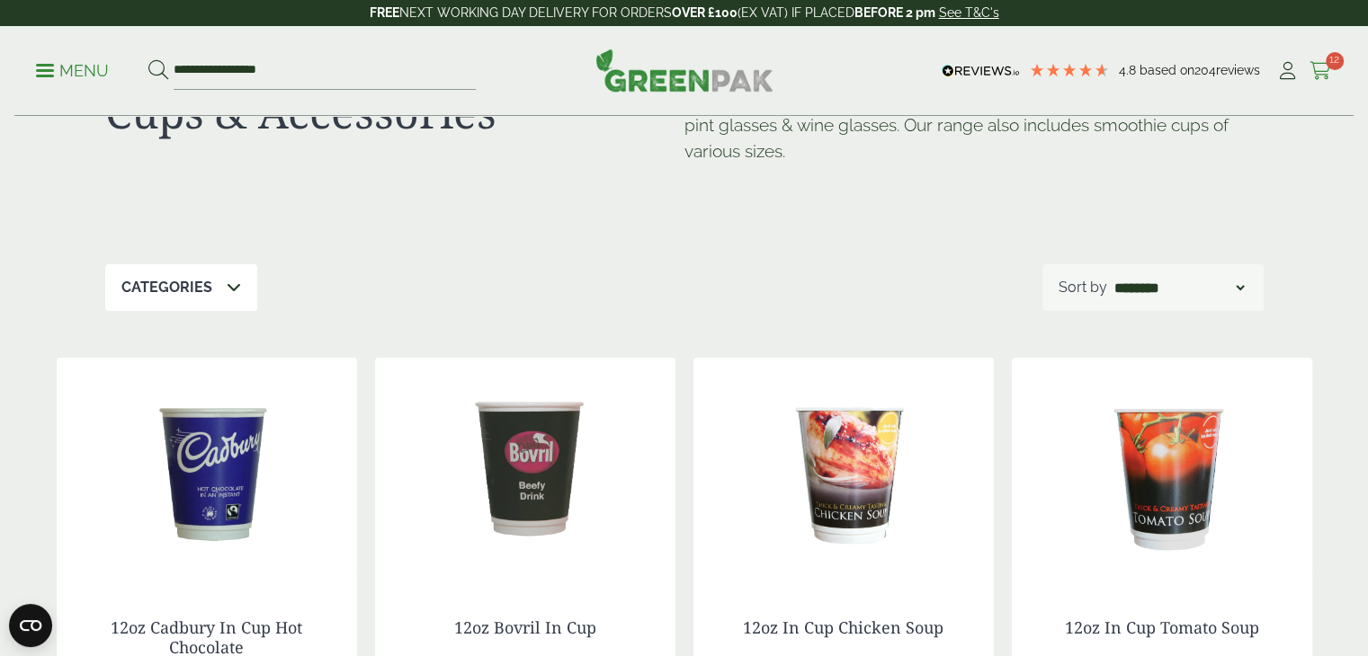
scroll to position [76, 0]
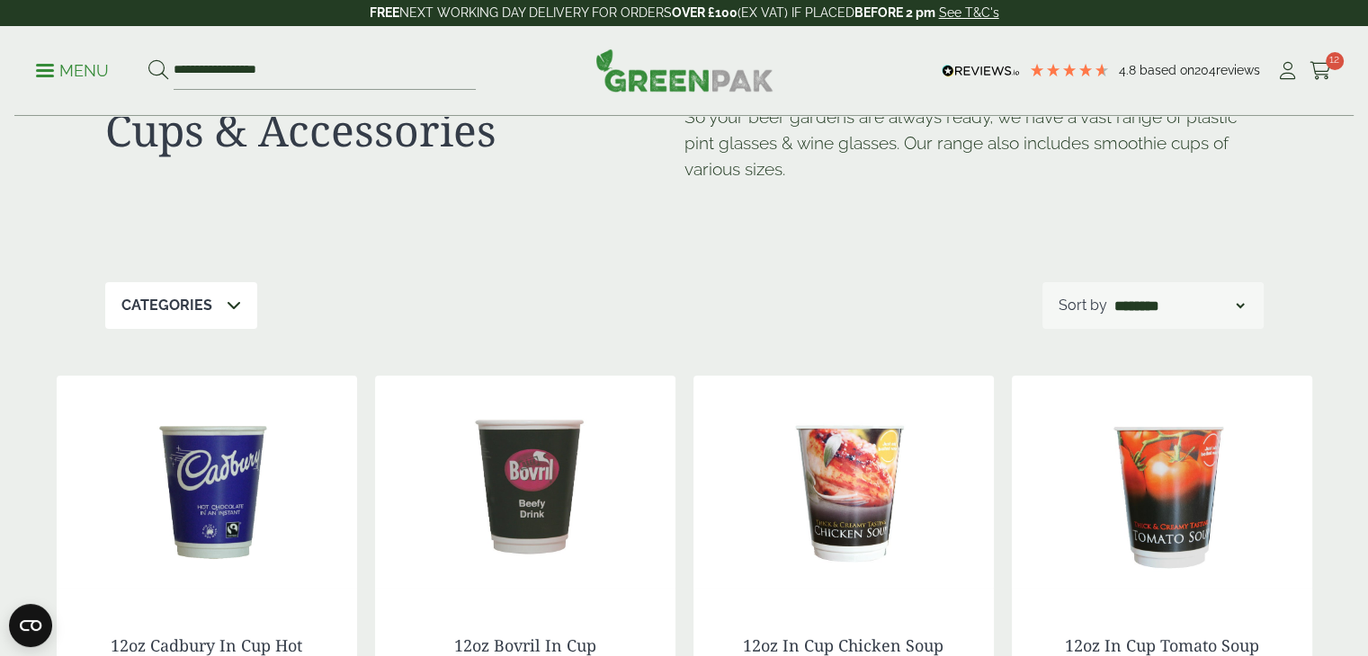
click at [44, 66] on p "Menu" at bounding box center [72, 71] width 73 height 22
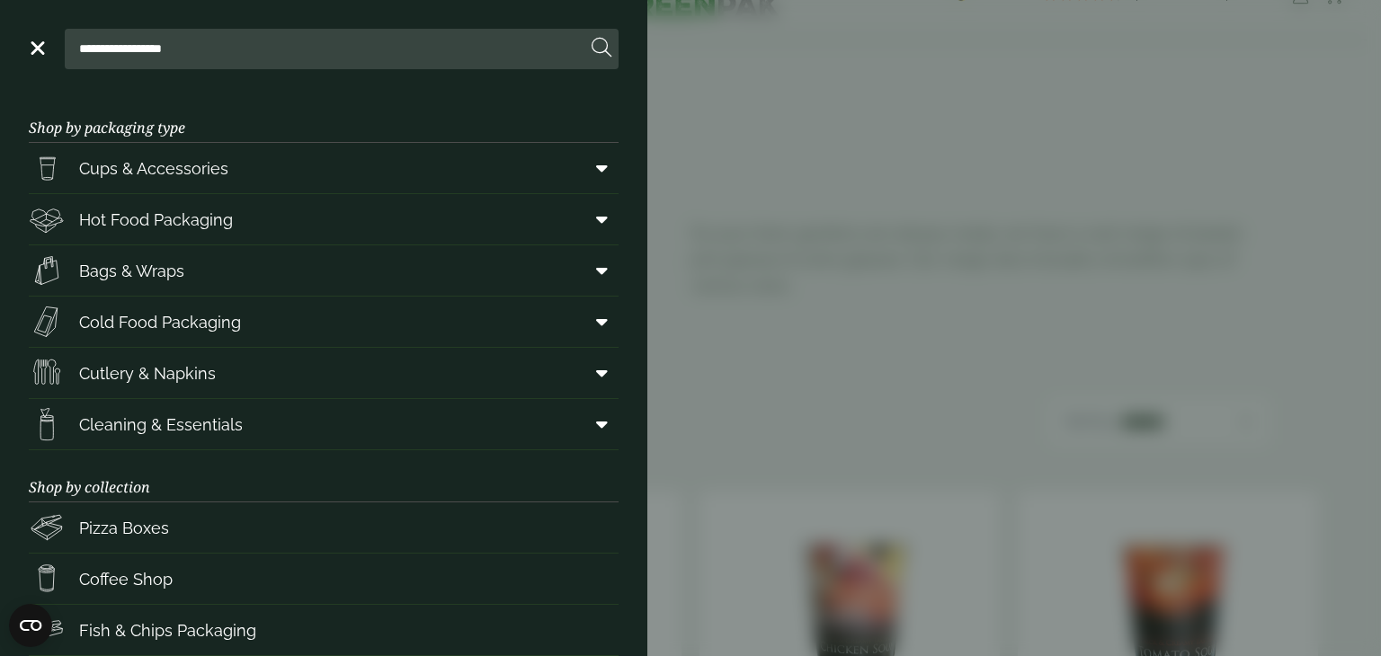
click at [825, 194] on aside "**********" at bounding box center [690, 328] width 1381 height 656
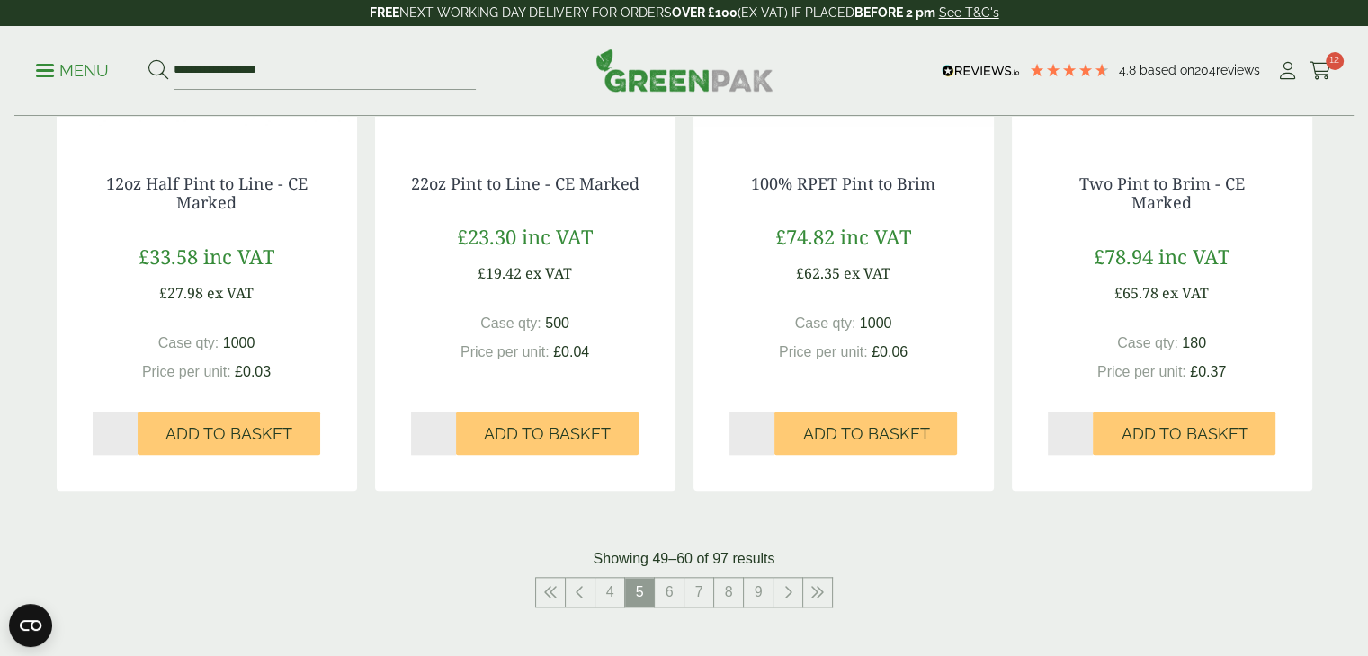
scroll to position [1753, 0]
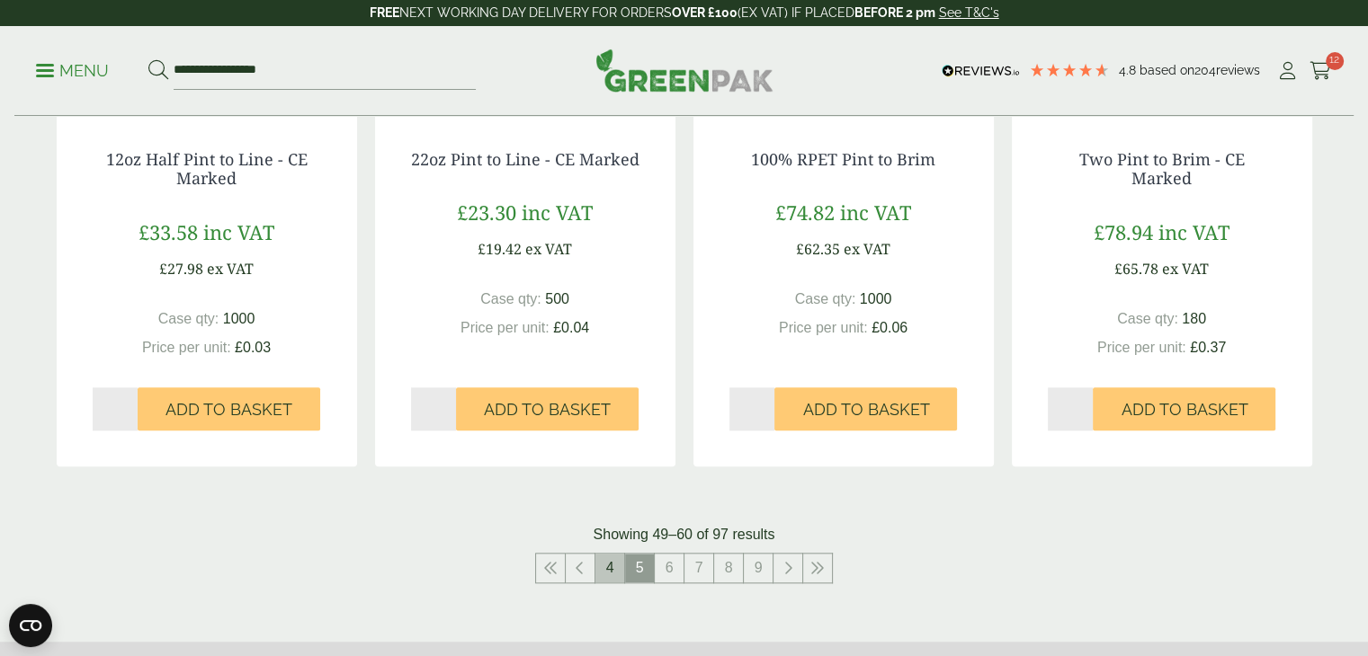
click at [604, 566] on link "4" at bounding box center [609, 568] width 29 height 29
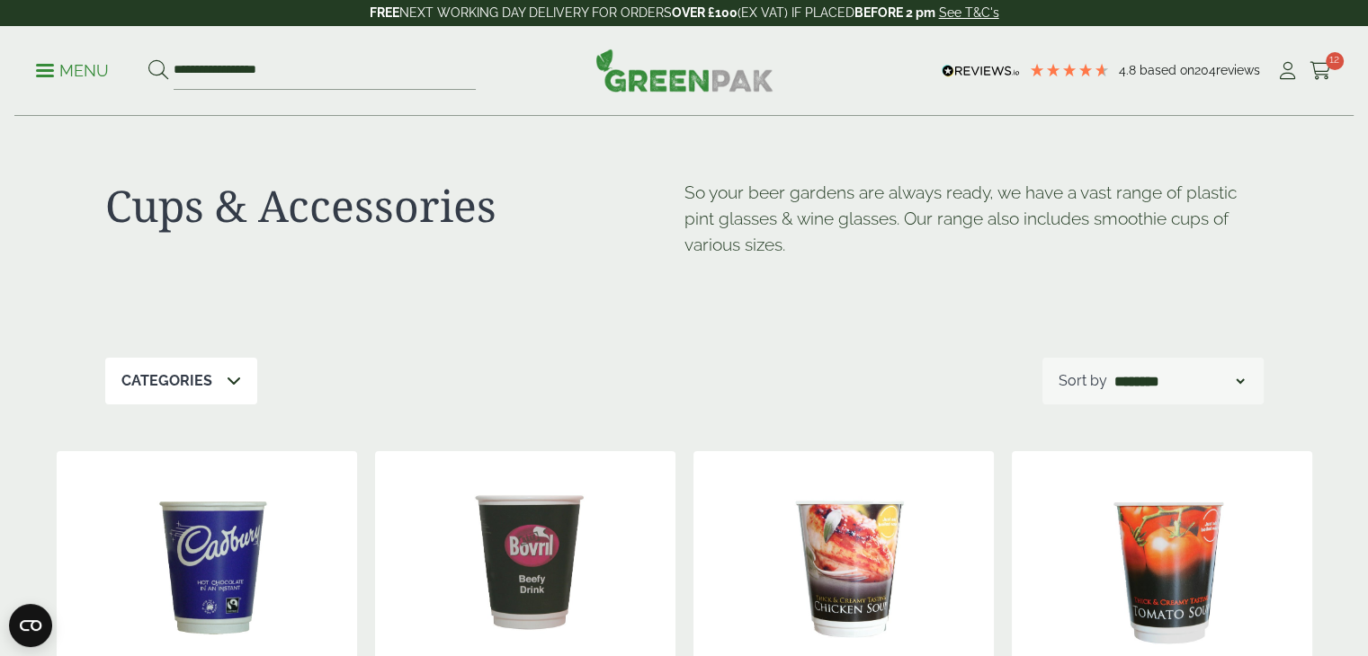
click at [33, 69] on div "**********" at bounding box center [683, 71] width 1339 height 90
click at [43, 71] on span at bounding box center [45, 70] width 18 height 3
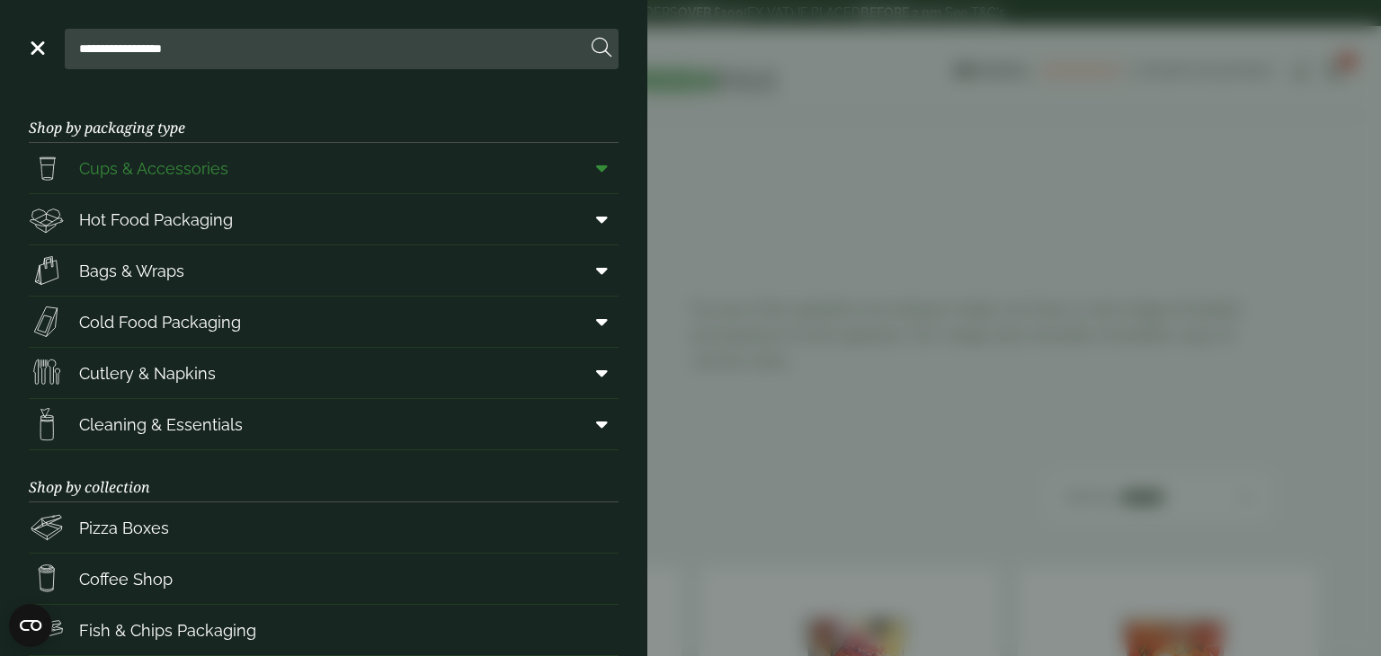
click at [207, 171] on span "Cups & Accessories" at bounding box center [153, 168] width 149 height 24
click at [596, 170] on icon at bounding box center [602, 168] width 12 height 18
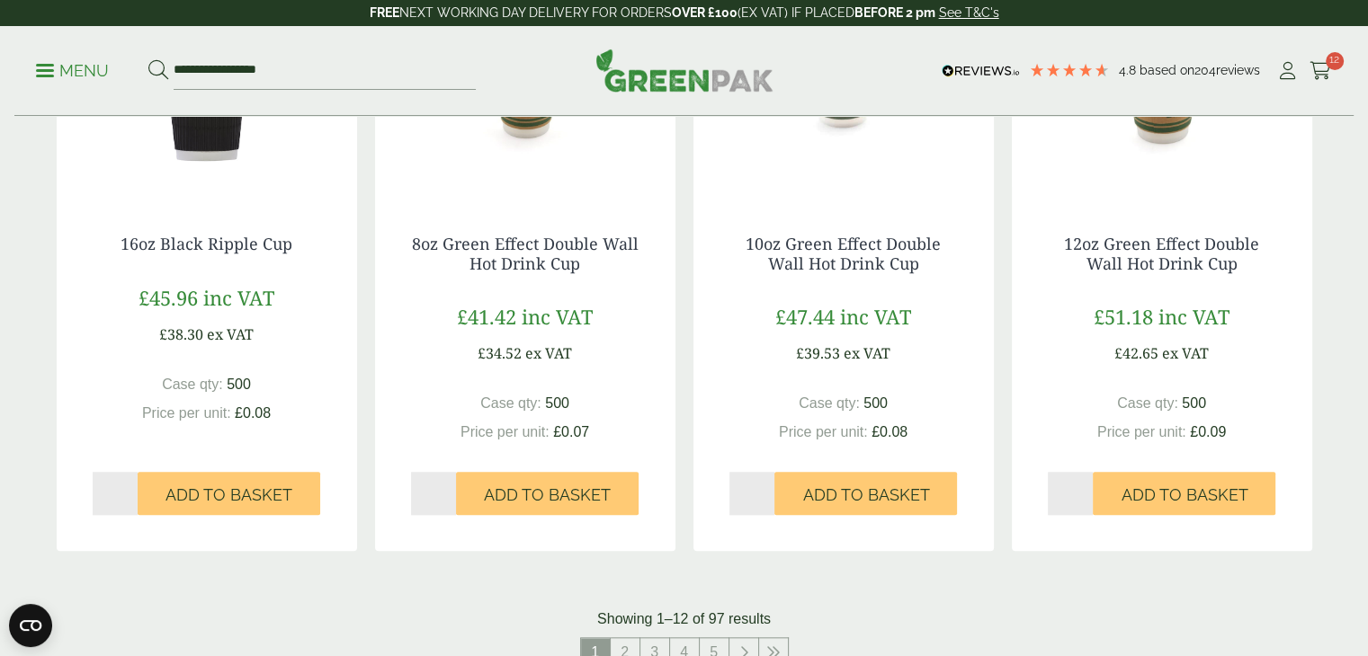
scroll to position [1660, 0]
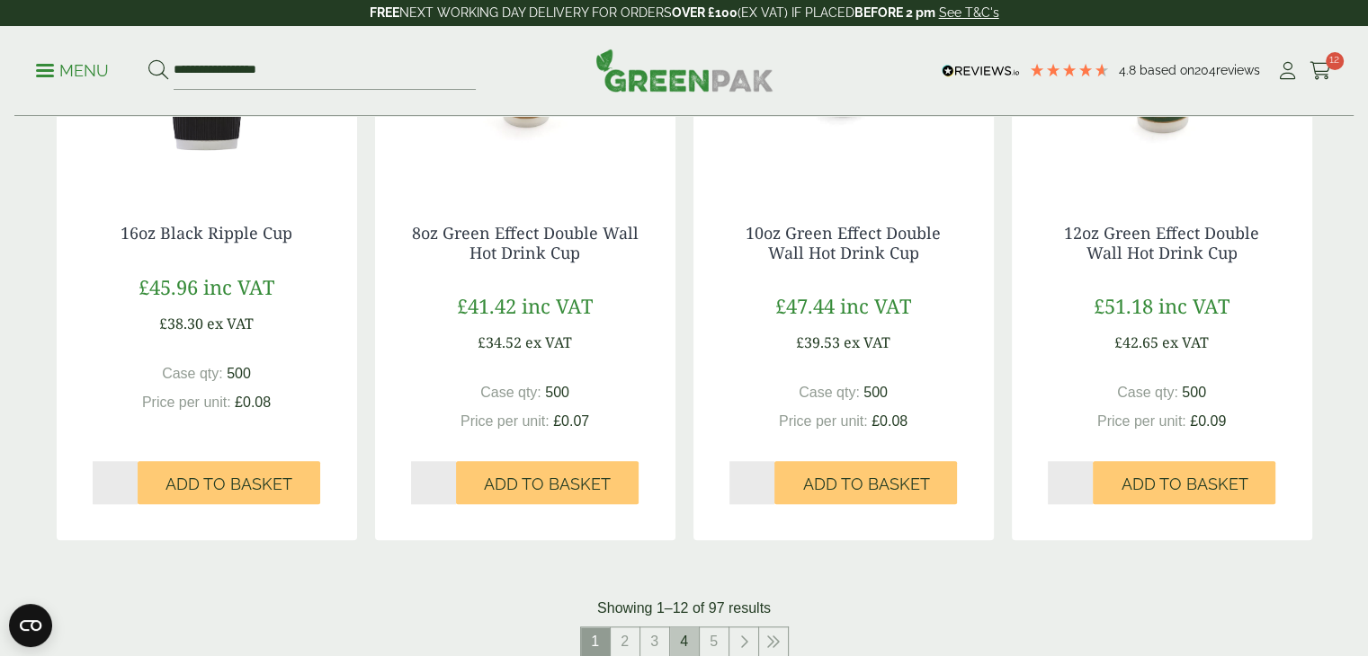
click at [682, 639] on link "4" at bounding box center [684, 642] width 29 height 29
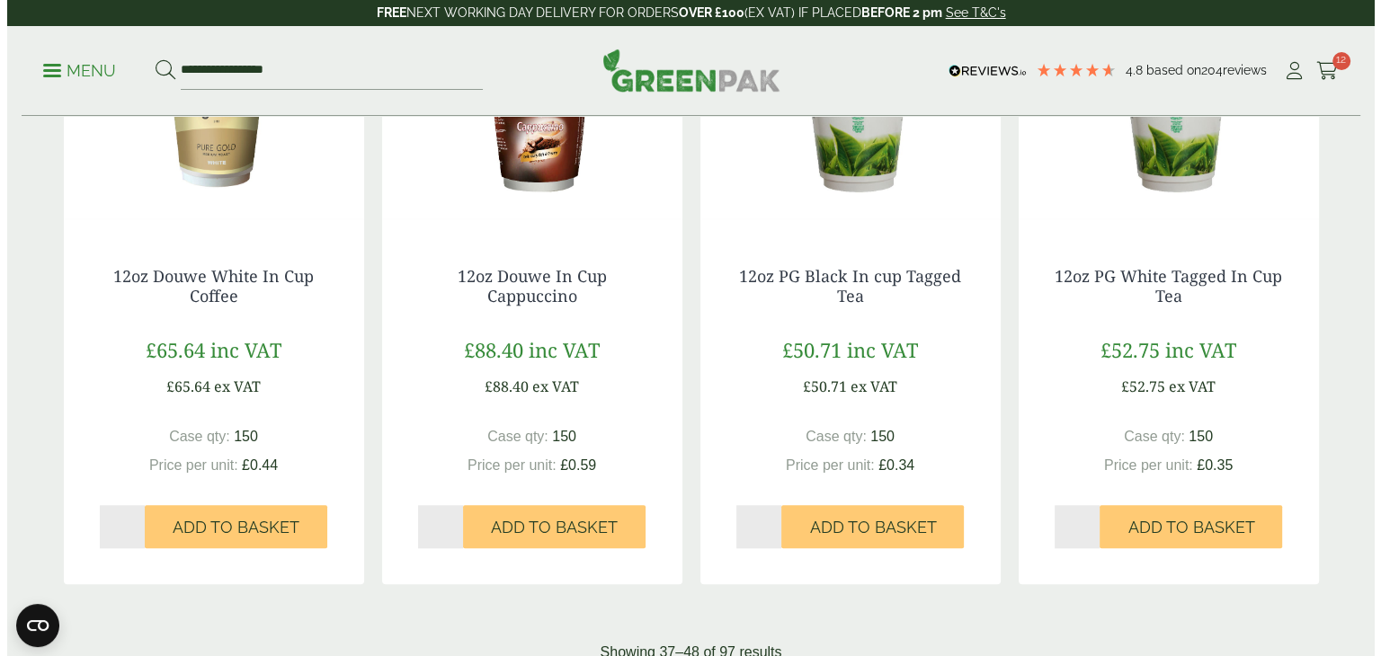
scroll to position [1648, 0]
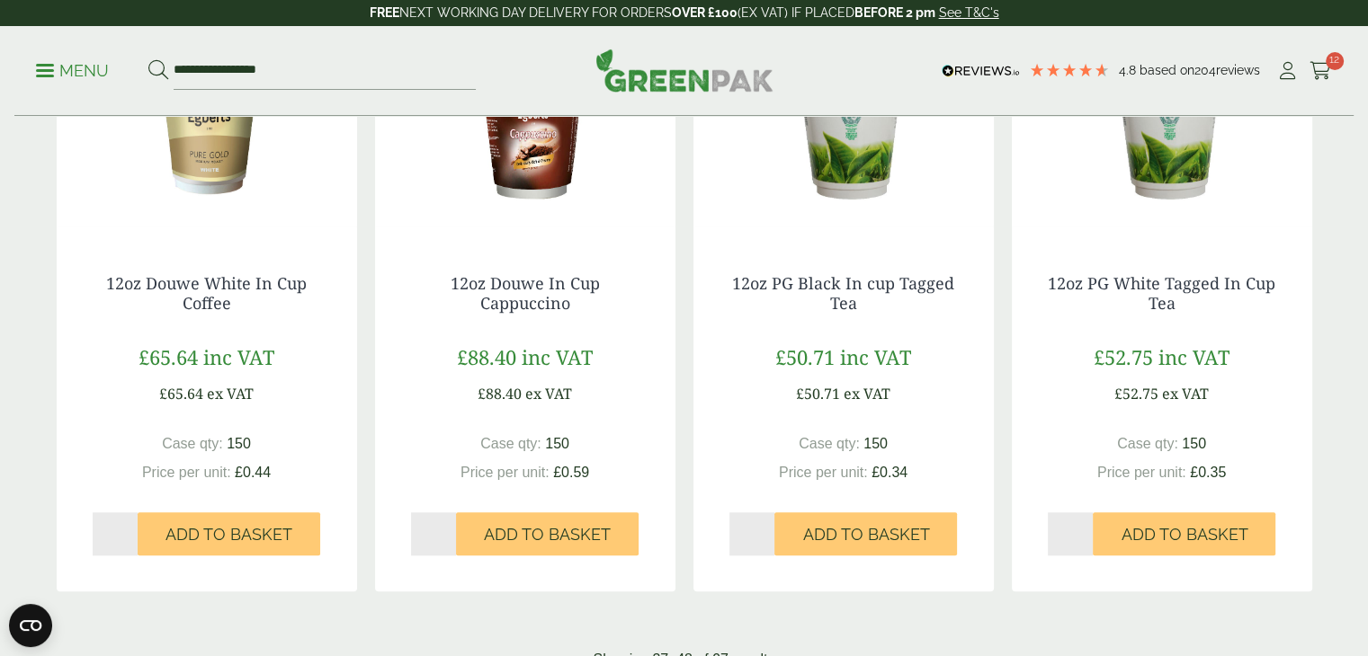
click at [1083, 530] on input "*" at bounding box center [1070, 534] width 46 height 43
type input "*"
click at [1083, 530] on input "*" at bounding box center [1070, 534] width 46 height 43
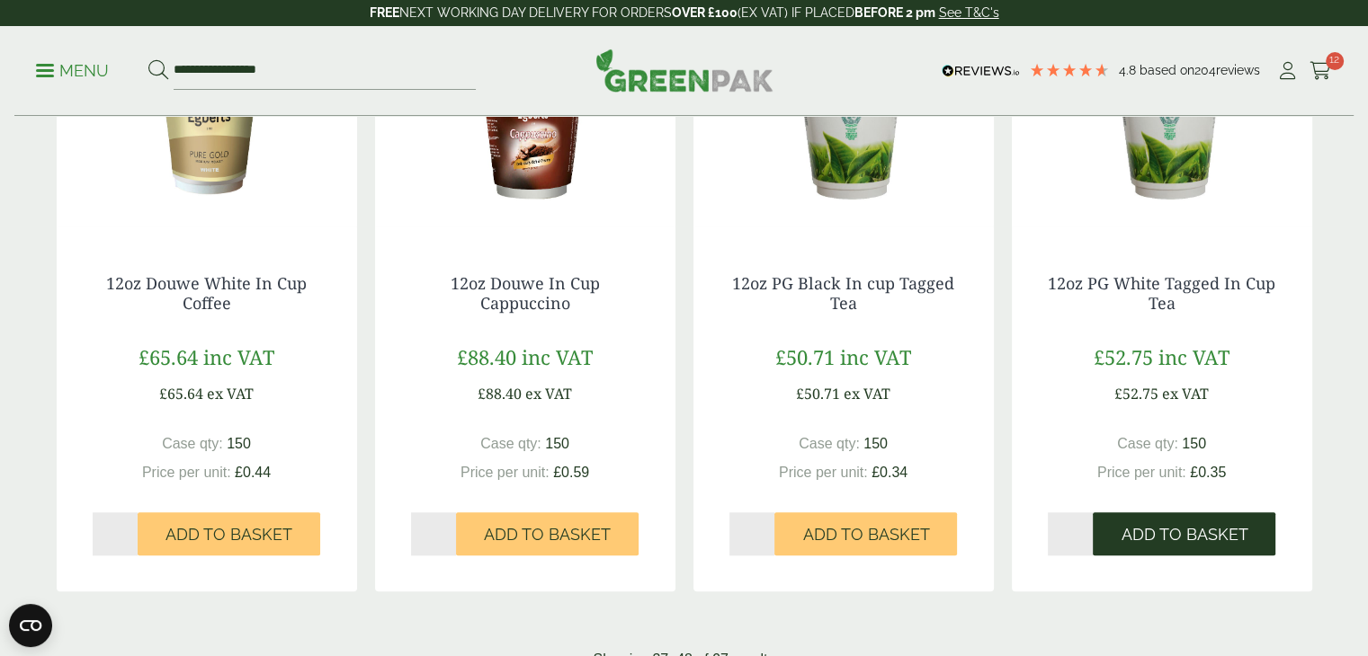
click at [1172, 529] on span "Add to Basket" at bounding box center [1183, 535] width 127 height 20
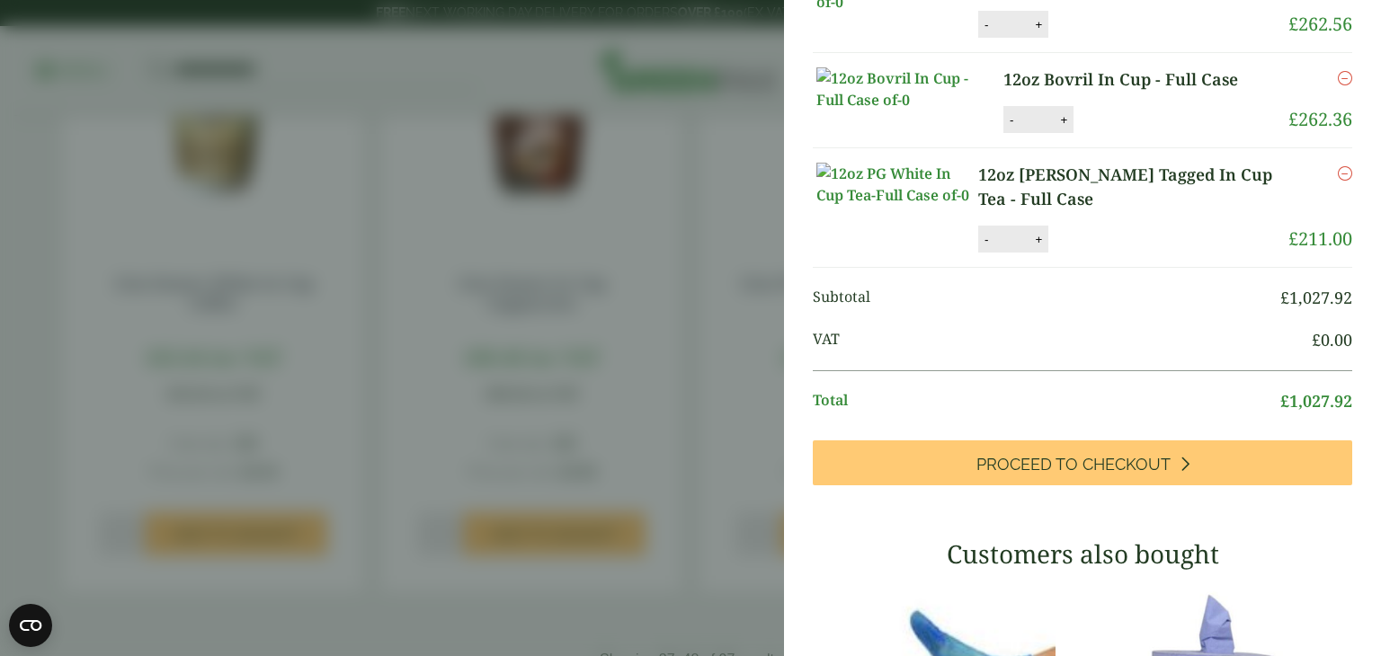
scroll to position [450, 0]
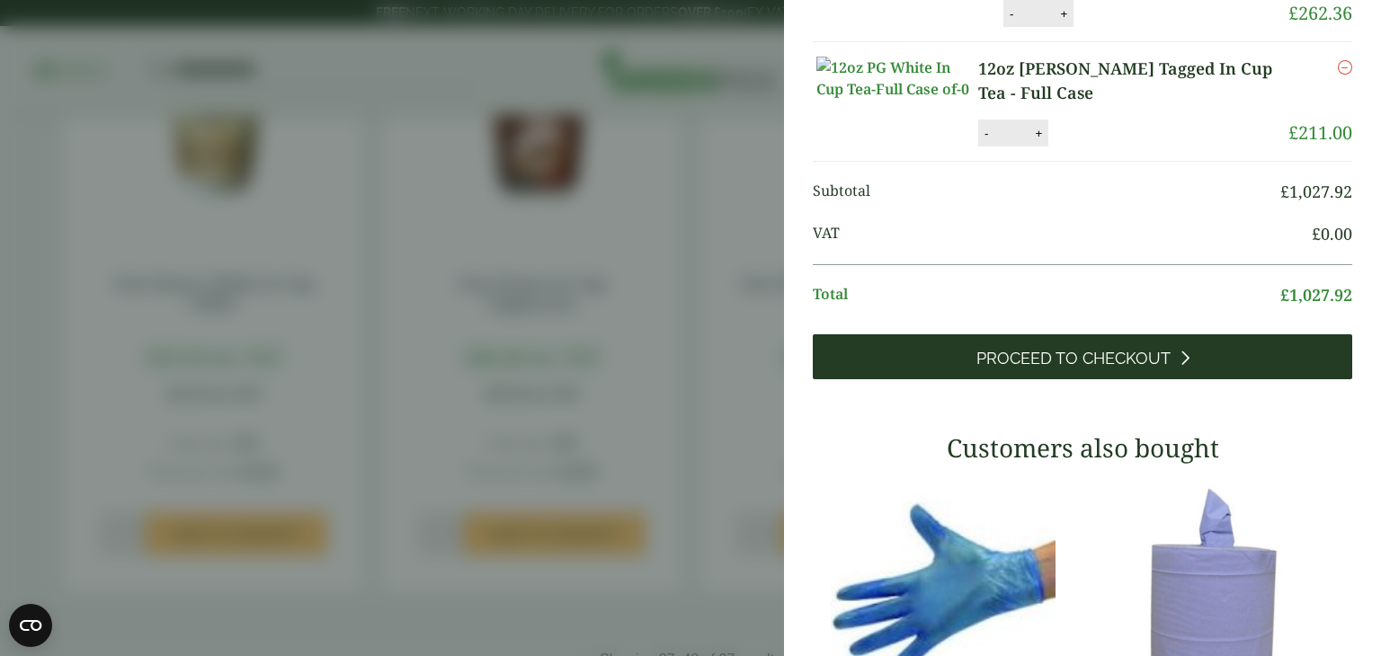
click at [1073, 369] on span "Proceed to Checkout" at bounding box center [1073, 359] width 194 height 20
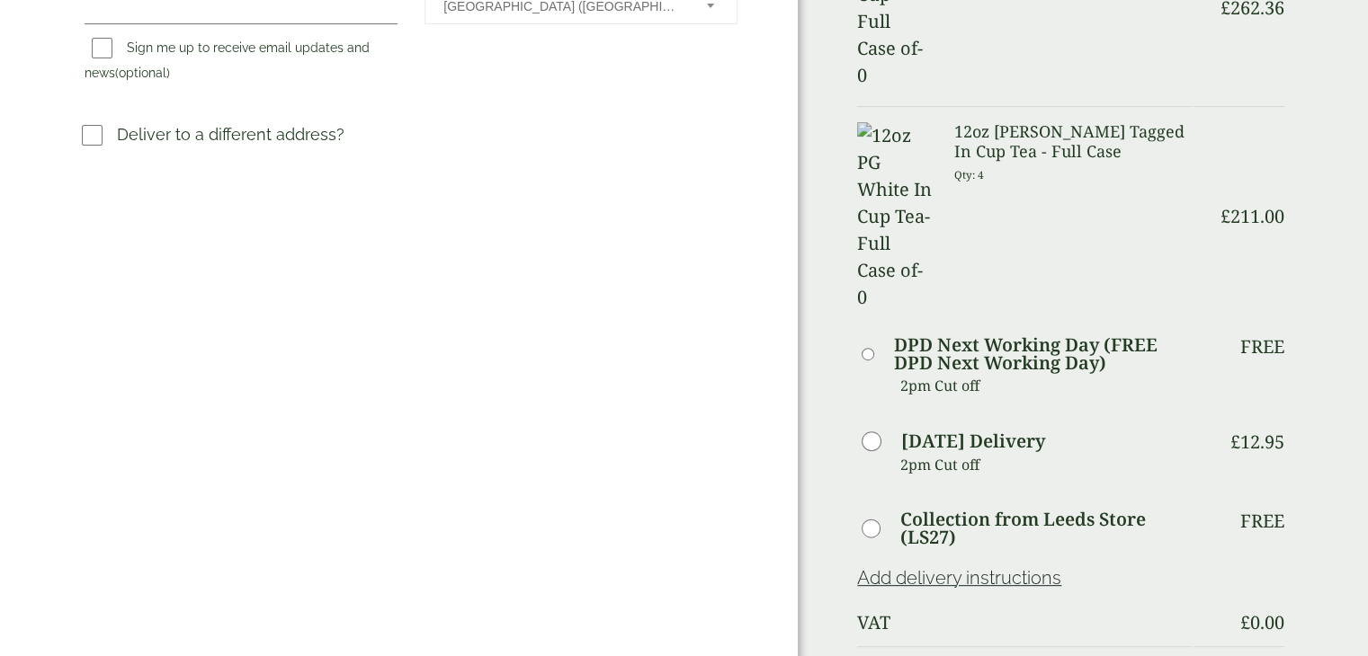
scroll to position [615, 0]
click at [852, 480] on div "Order Summary Item Ammount 12oz Cadbury In Cup Hot Chocolate - Full Case Qty: 4…" at bounding box center [1083, 327] width 570 height 1884
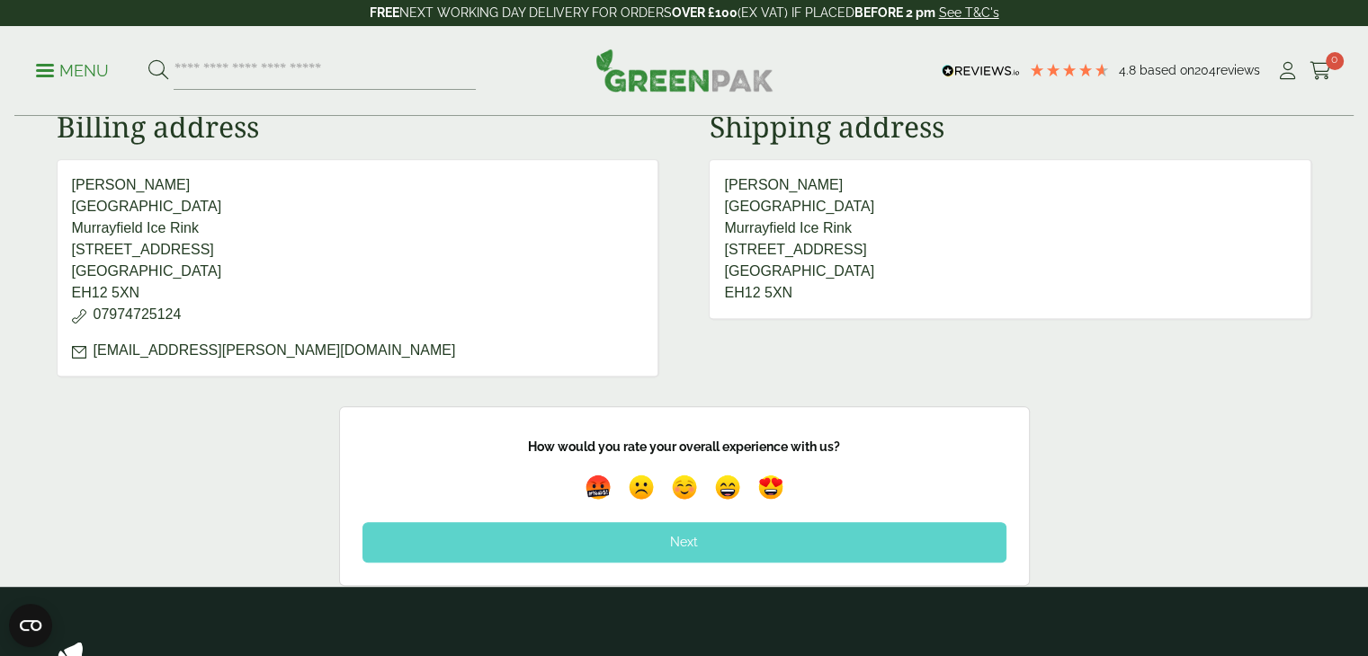
scroll to position [911, 0]
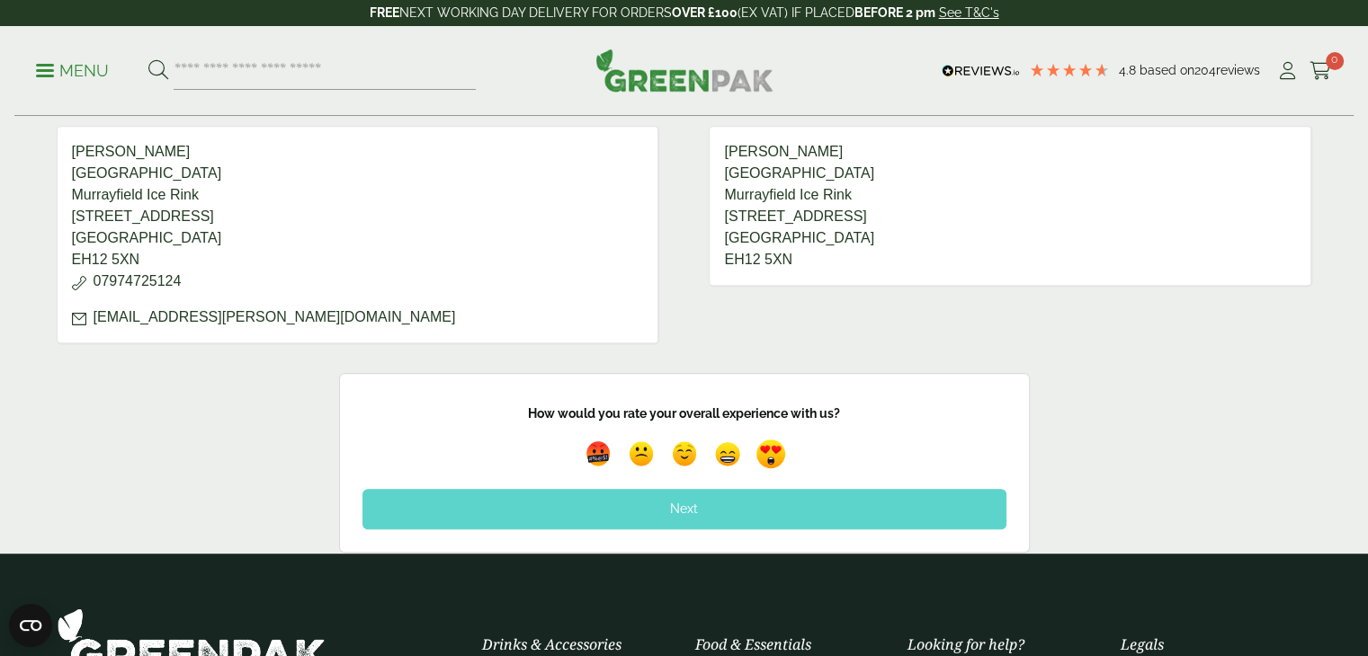
click at [771, 441] on img at bounding box center [770, 454] width 41 height 41
click at [691, 494] on div "Next" at bounding box center [684, 509] width 644 height 40
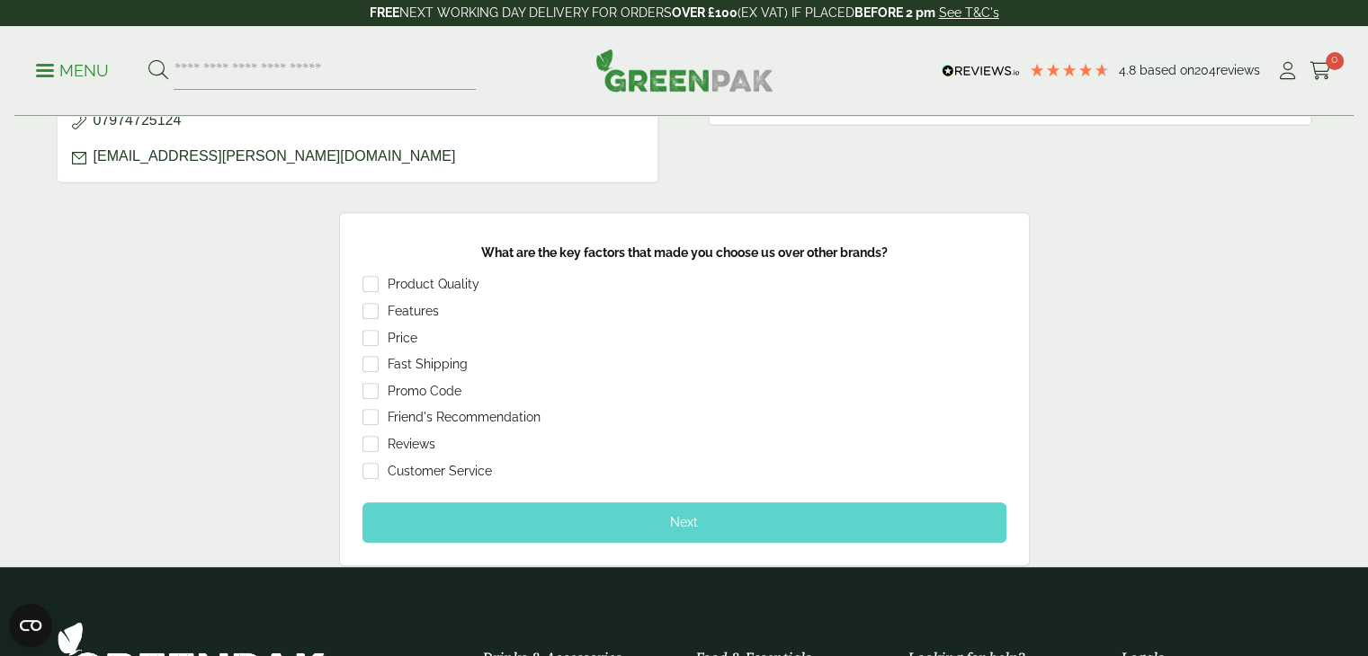
scroll to position [1082, 0]
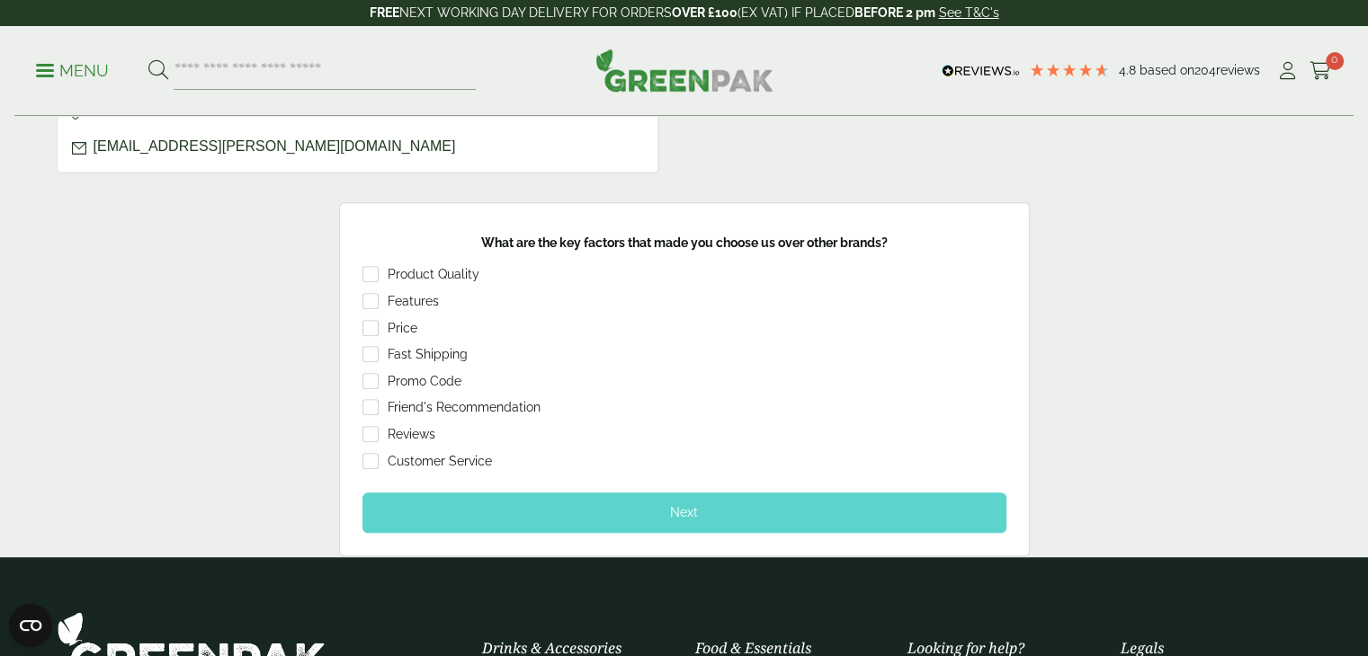
click at [698, 508] on div "Next" at bounding box center [684, 513] width 644 height 40
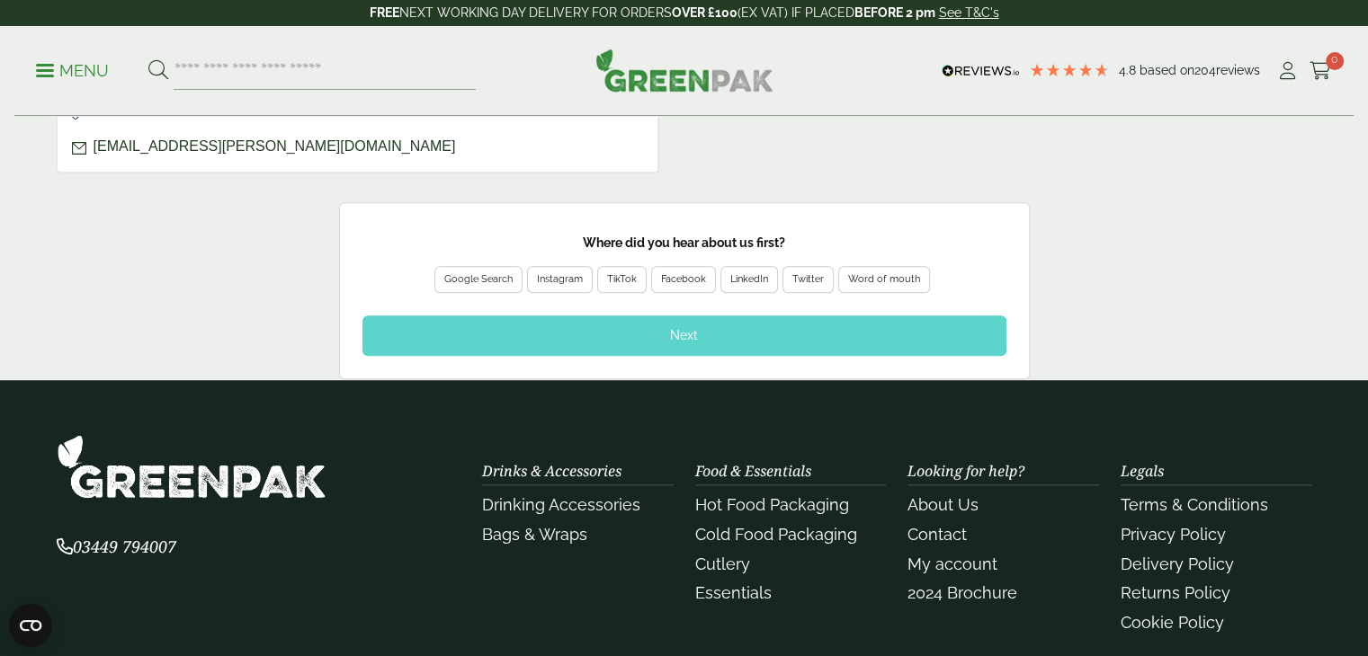
click at [500, 272] on div "Google Search" at bounding box center [478, 280] width 68 height 16
click at [693, 325] on div "Next" at bounding box center [684, 336] width 644 height 40
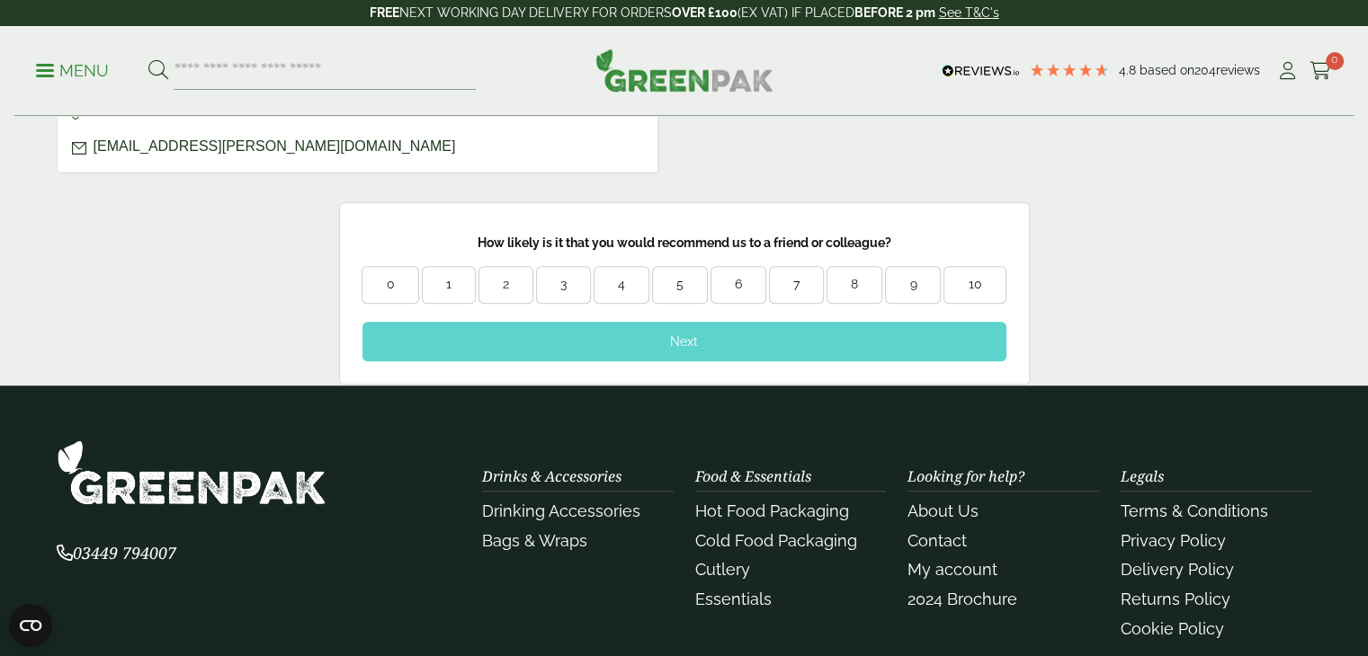
click at [957, 276] on div "10" at bounding box center [974, 285] width 60 height 18
click at [717, 329] on div "Next" at bounding box center [684, 342] width 644 height 40
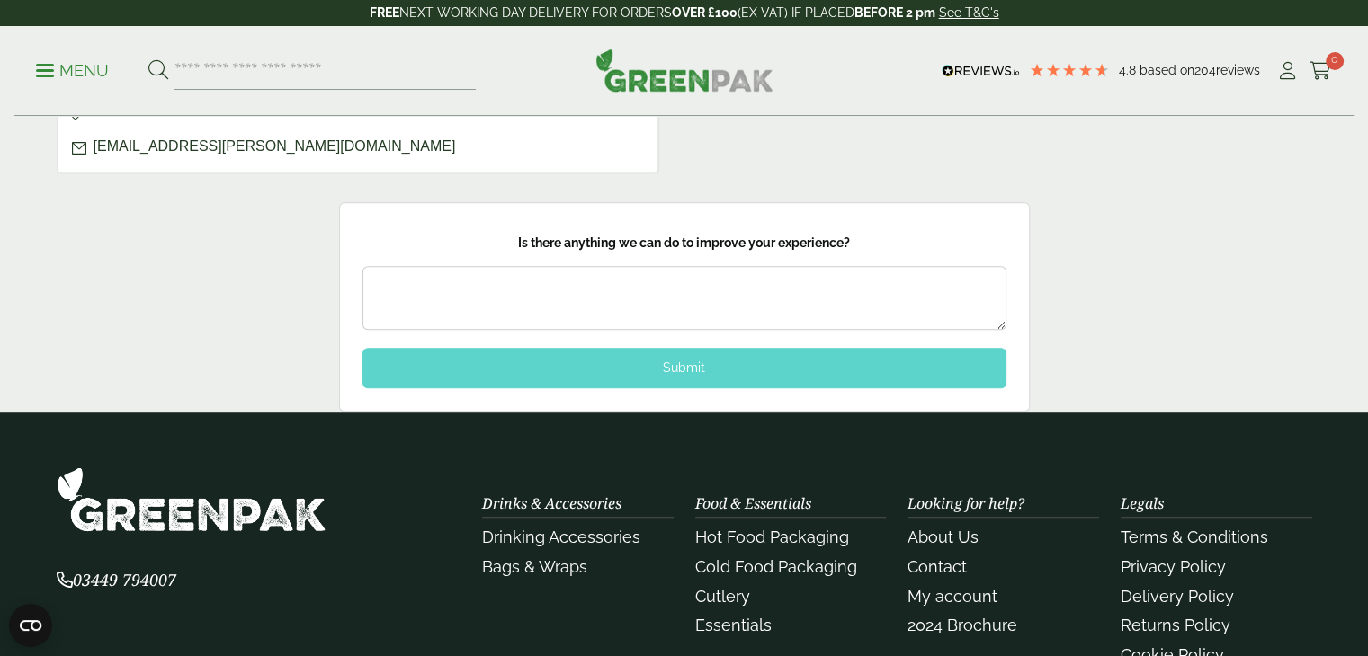
click at [690, 361] on div "Submit" at bounding box center [684, 368] width 644 height 40
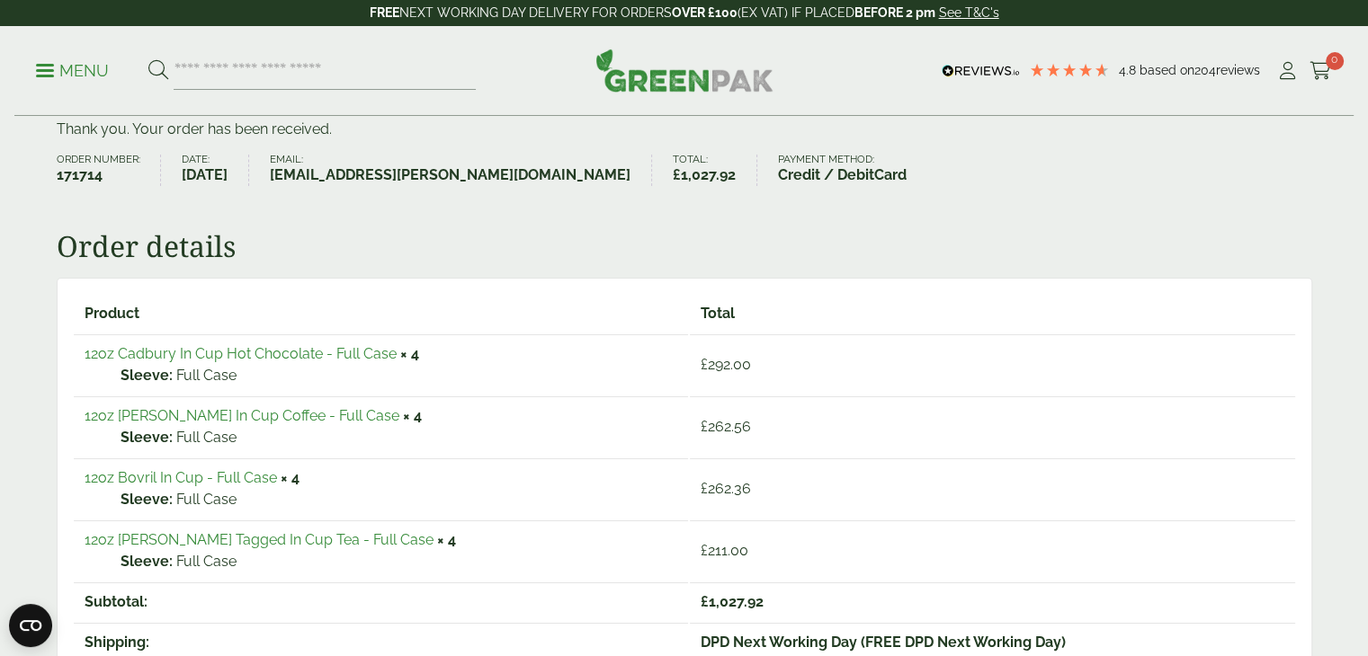
scroll to position [0, 0]
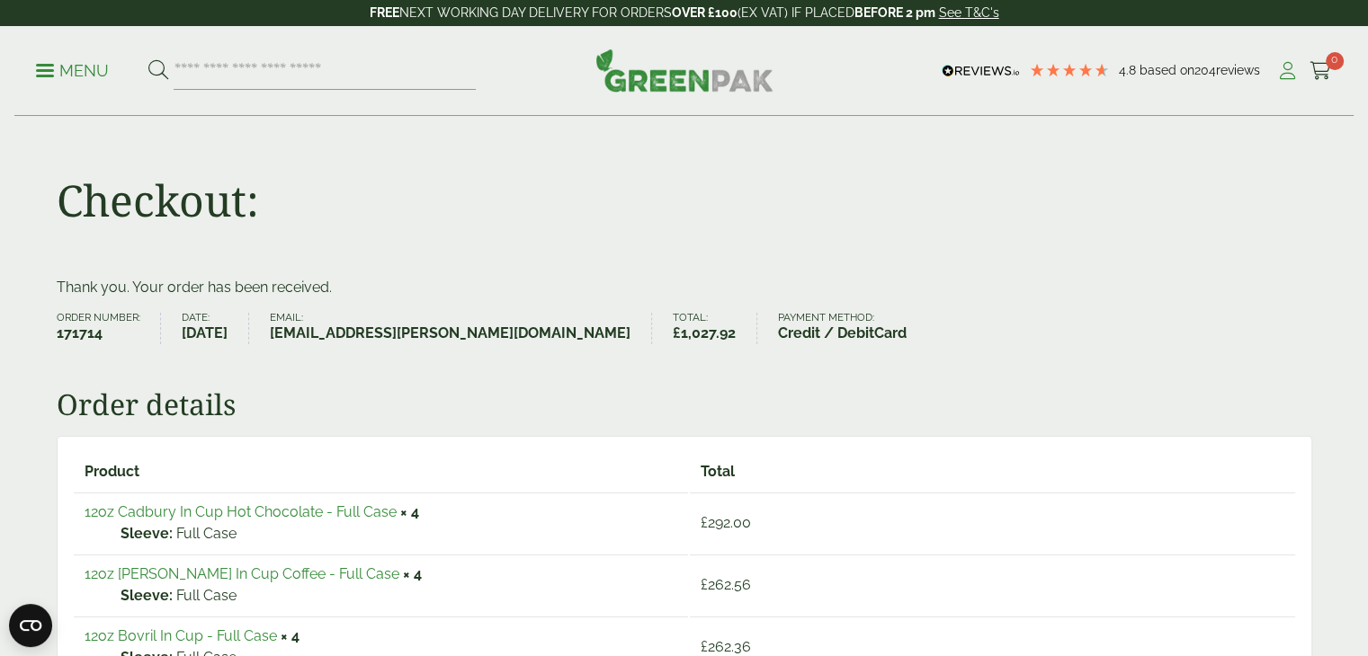
click at [1293, 71] on icon at bounding box center [1287, 71] width 22 height 18
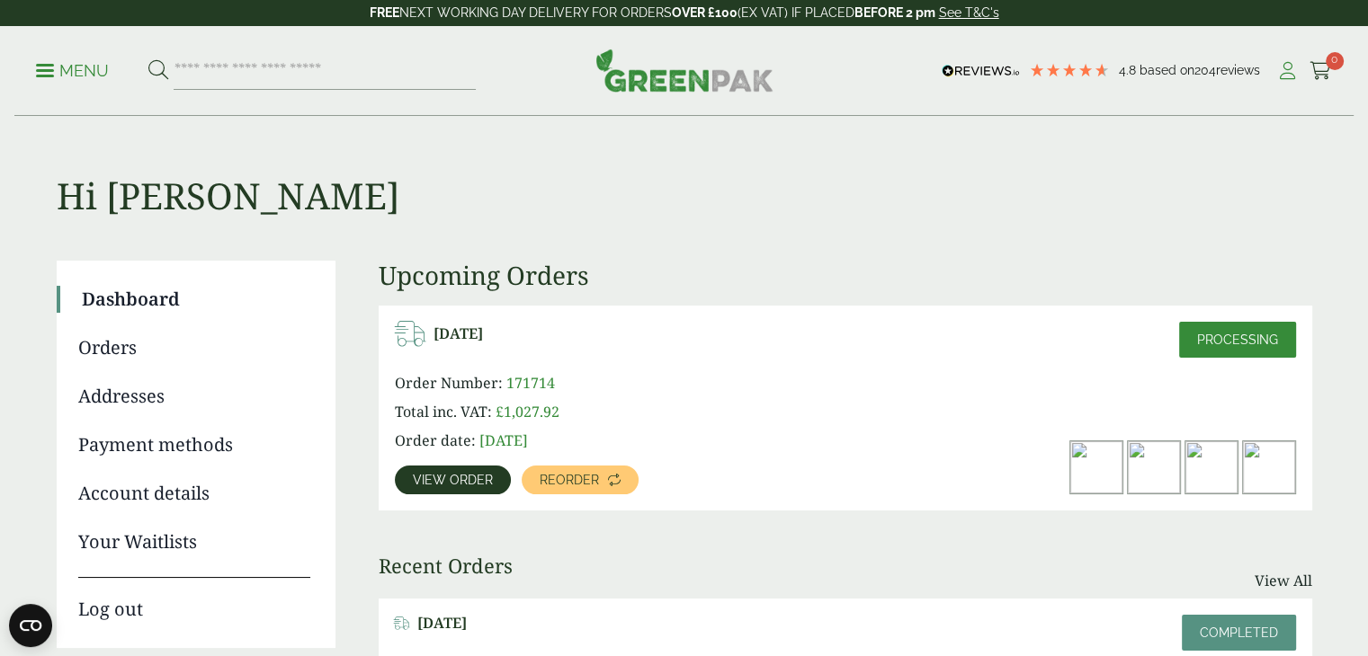
click at [1287, 73] on icon at bounding box center [1287, 71] width 22 height 18
click at [119, 607] on link "Log out" at bounding box center [194, 600] width 232 height 46
